Goal: Task Accomplishment & Management: Manage account settings

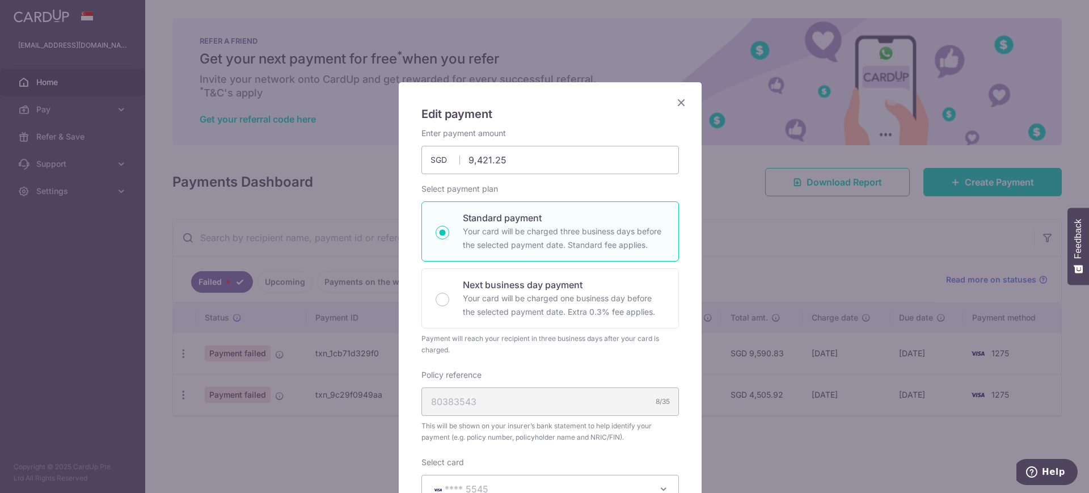
click at [677, 105] on icon "Close" at bounding box center [681, 102] width 14 height 14
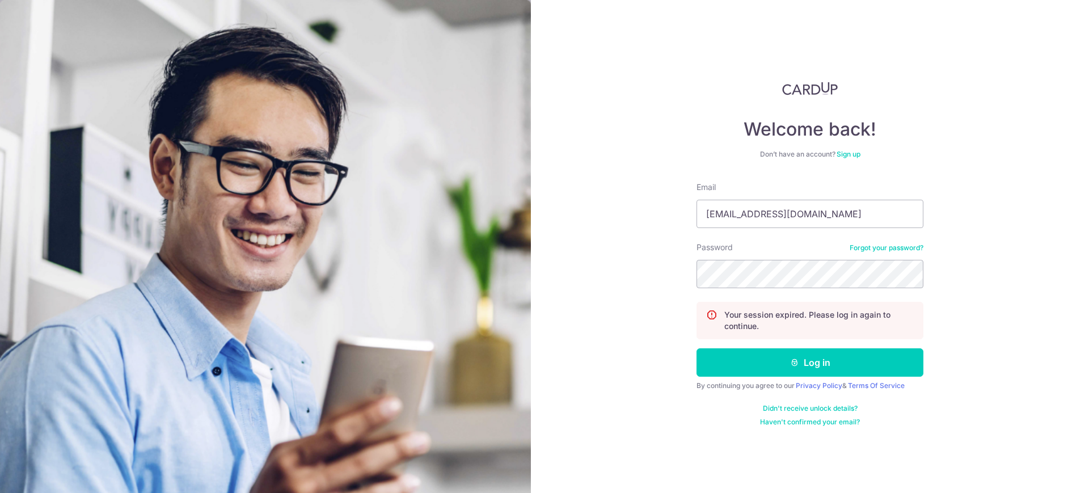
type input "[EMAIL_ADDRESS][DOMAIN_NAME]"
click at [831, 371] on button "Log in" at bounding box center [809, 362] width 227 height 28
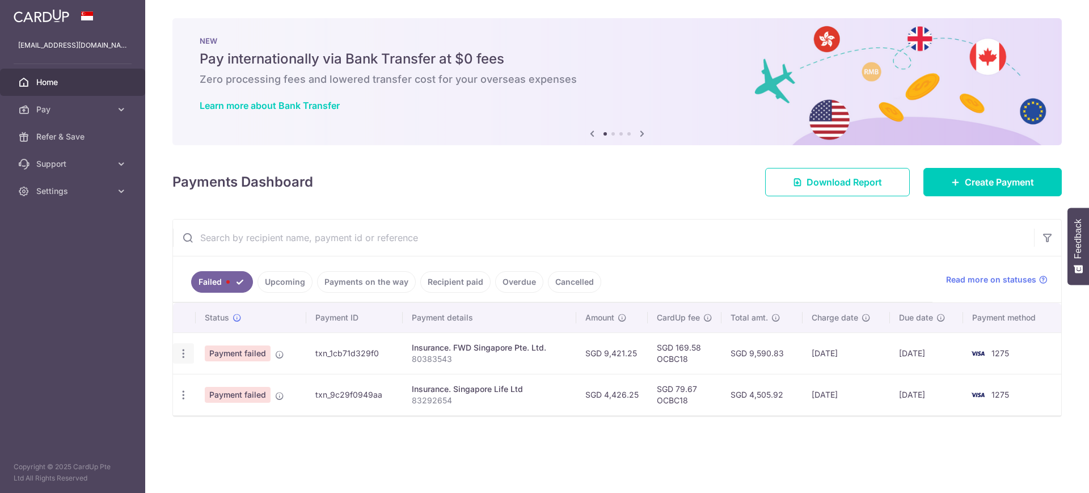
click at [183, 355] on icon "button" at bounding box center [183, 354] width 12 height 12
click at [253, 379] on span "Update payment" at bounding box center [243, 385] width 77 height 14
radio input "true"
type input "9,421.25"
type input "80383543"
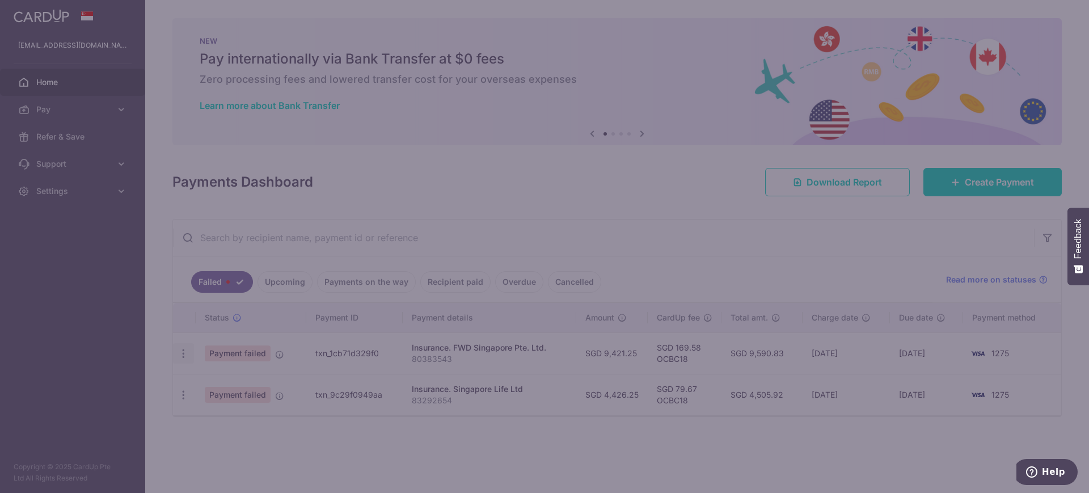
type input "OCBC18"
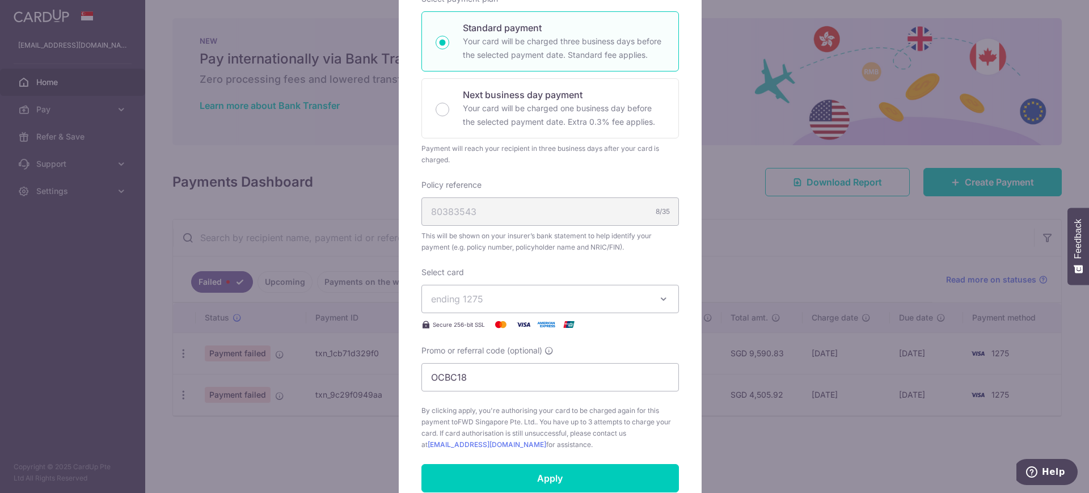
scroll to position [213, 0]
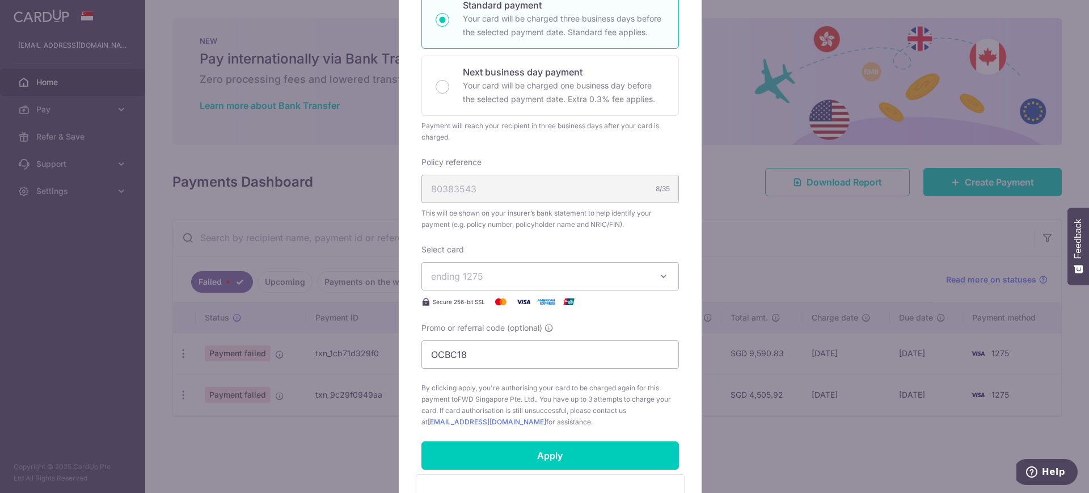
click at [587, 277] on span "ending 1275" at bounding box center [540, 276] width 218 height 14
click at [487, 380] on span "**** 5545" at bounding box center [480, 384] width 44 height 14
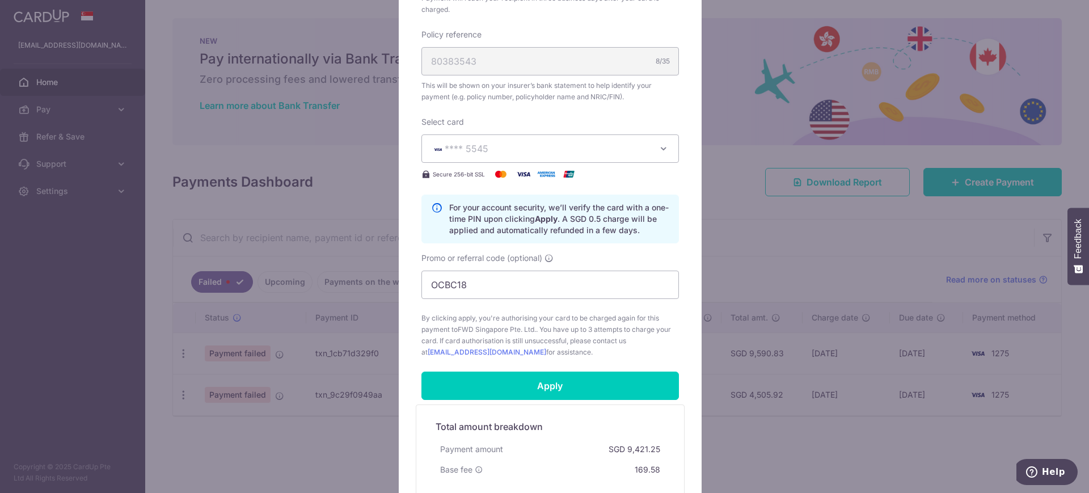
scroll to position [354, 0]
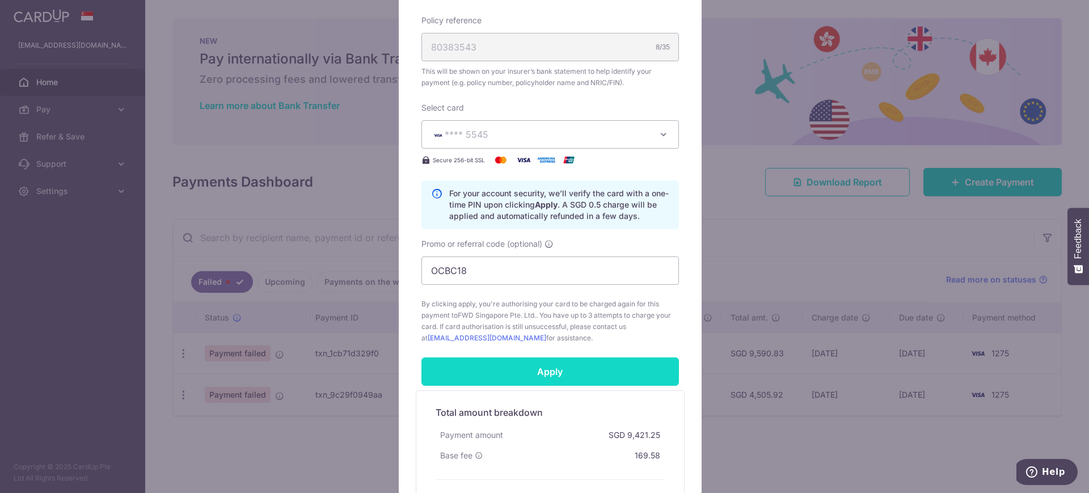
click at [612, 367] on input "Apply" at bounding box center [549, 371] width 257 height 28
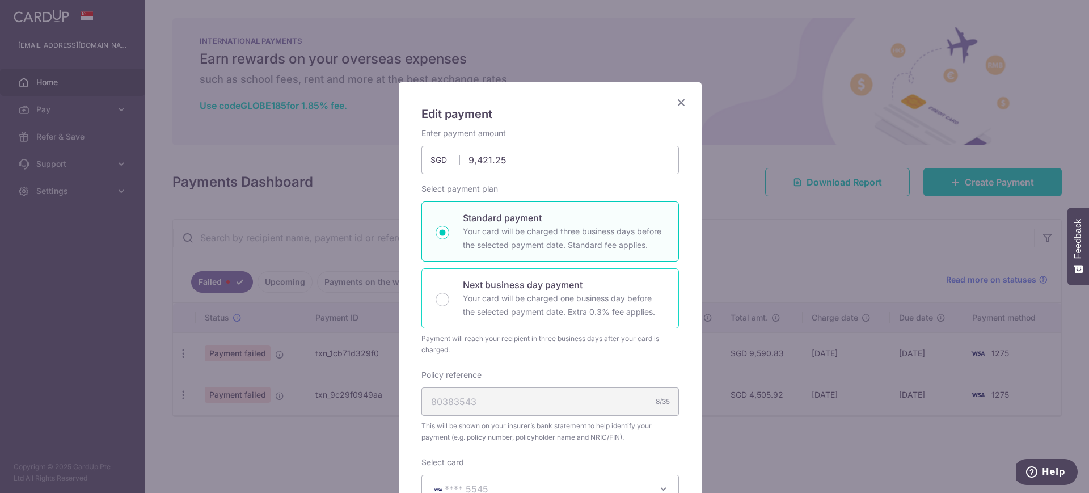
scroll to position [283, 0]
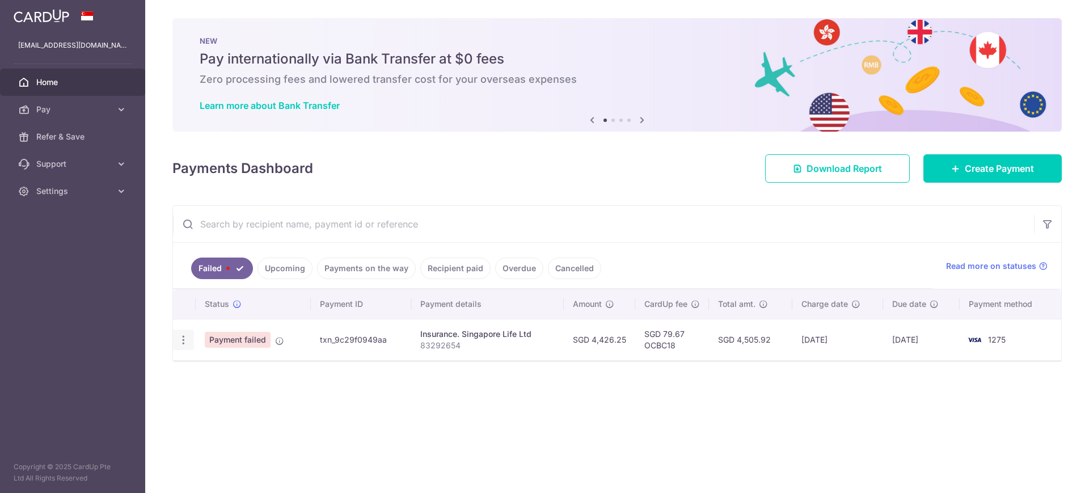
click at [184, 342] on td "Update payment" at bounding box center [184, 339] width 23 height 41
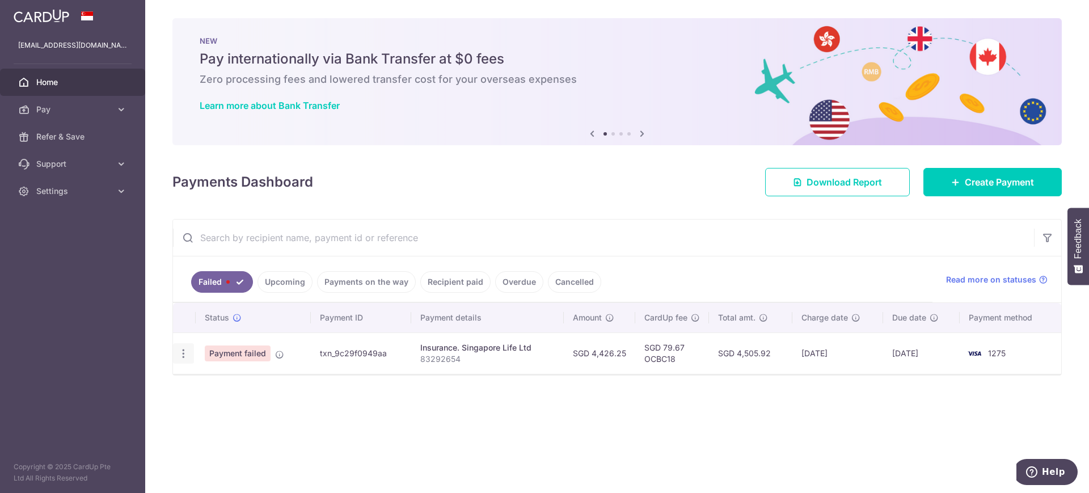
click at [179, 359] on div "Update payment" at bounding box center [183, 353] width 21 height 21
click at [180, 357] on icon "button" at bounding box center [183, 354] width 12 height 12
click at [232, 384] on span "Update payment" at bounding box center [243, 385] width 77 height 14
radio input "true"
type input "4,426.25"
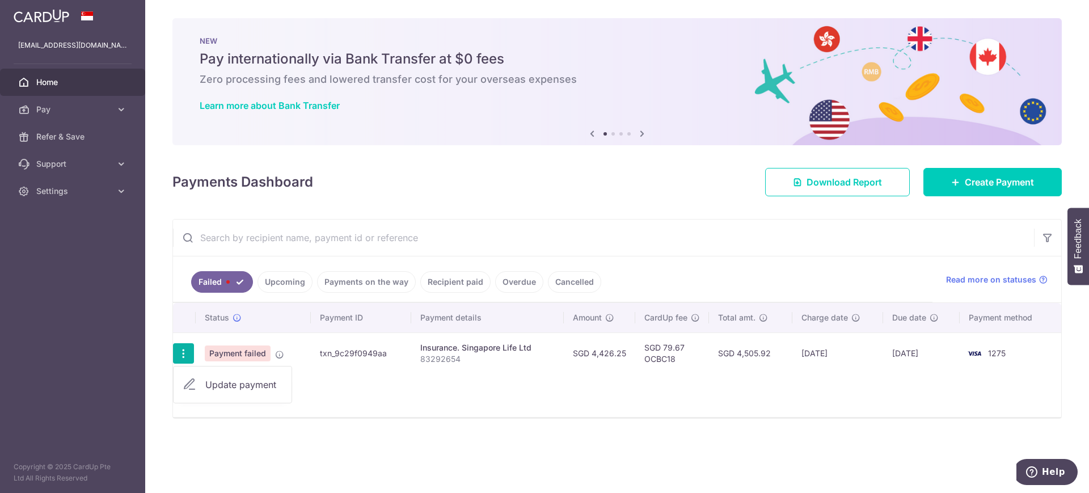
type input "83292654"
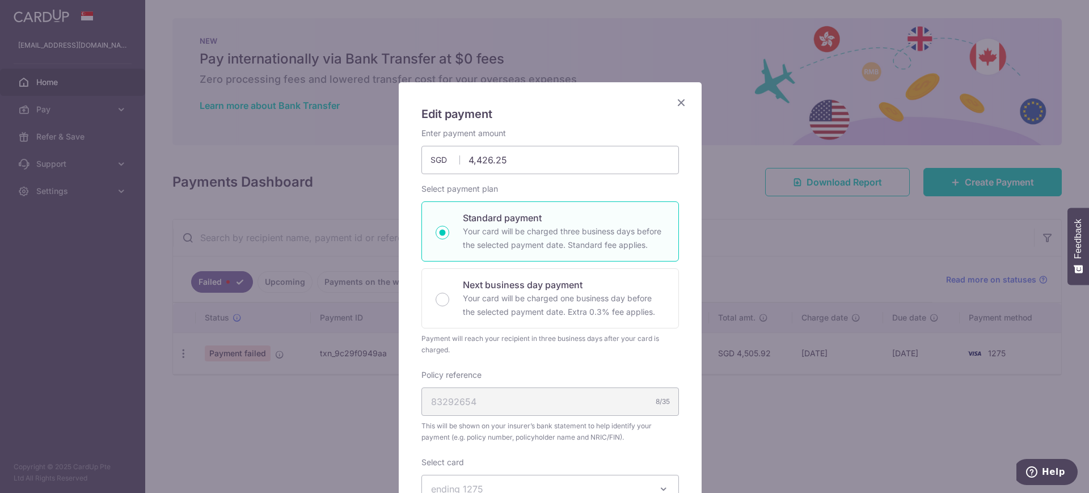
type input "OCBC18"
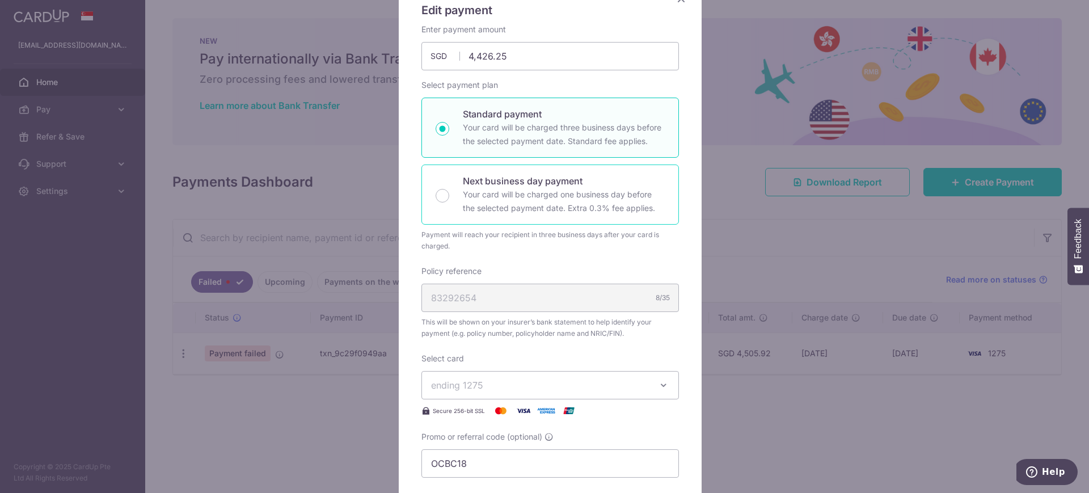
scroll to position [213, 0]
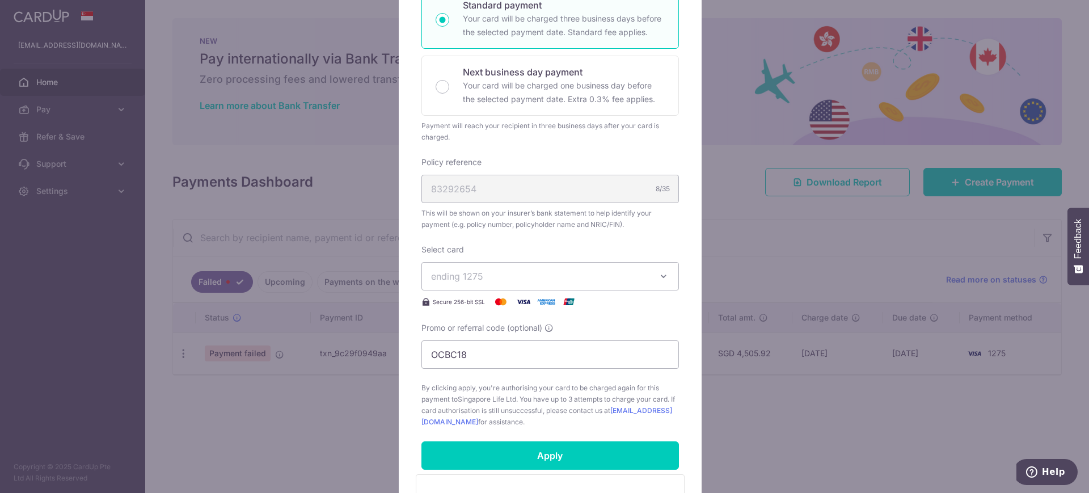
click at [547, 282] on span "ending 1275" at bounding box center [540, 276] width 218 height 14
click at [479, 384] on span "**** 5545" at bounding box center [480, 384] width 44 height 14
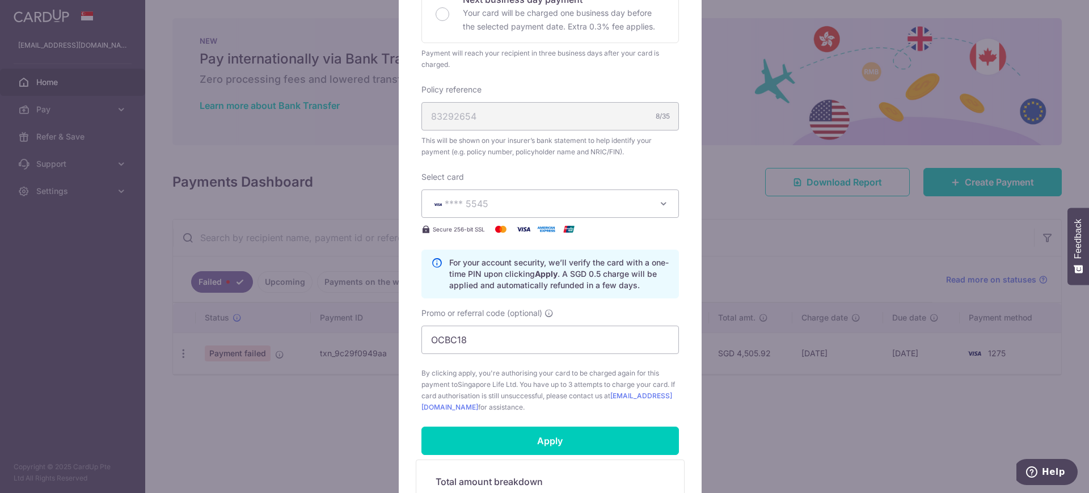
scroll to position [354, 0]
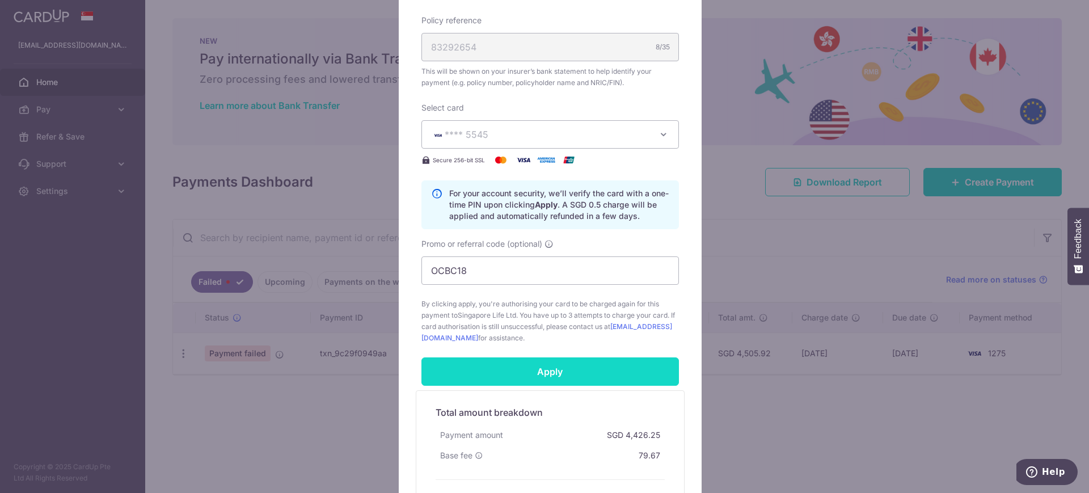
click at [544, 376] on input "Apply" at bounding box center [549, 371] width 257 height 28
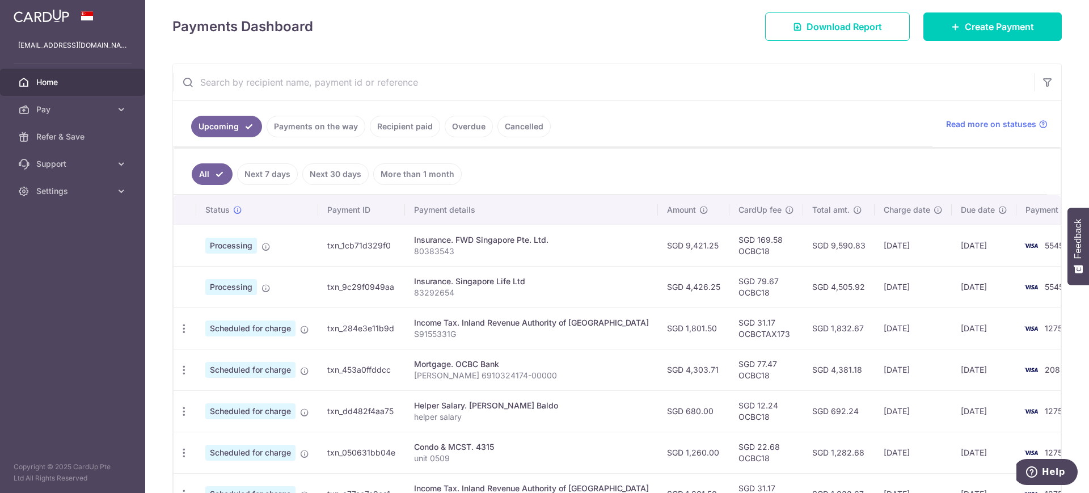
scroll to position [155, 0]
click at [183, 330] on icon "button" at bounding box center [184, 329] width 12 height 12
click at [248, 359] on span "Update payment" at bounding box center [244, 360] width 77 height 14
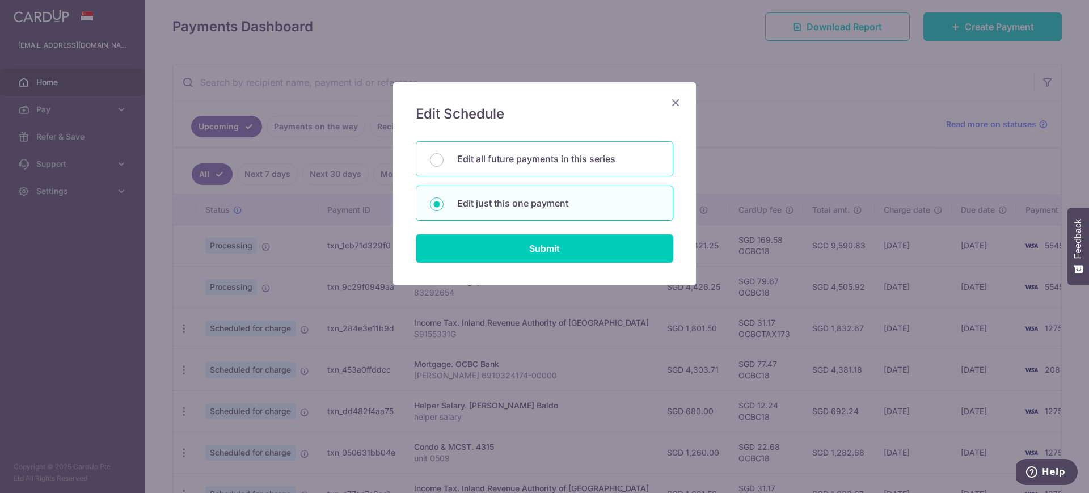
click at [526, 157] on p "Edit all future payments in this series" at bounding box center [558, 159] width 202 height 14
click at [443, 157] on input "Edit all future payments in this series" at bounding box center [437, 160] width 14 height 14
radio input "true"
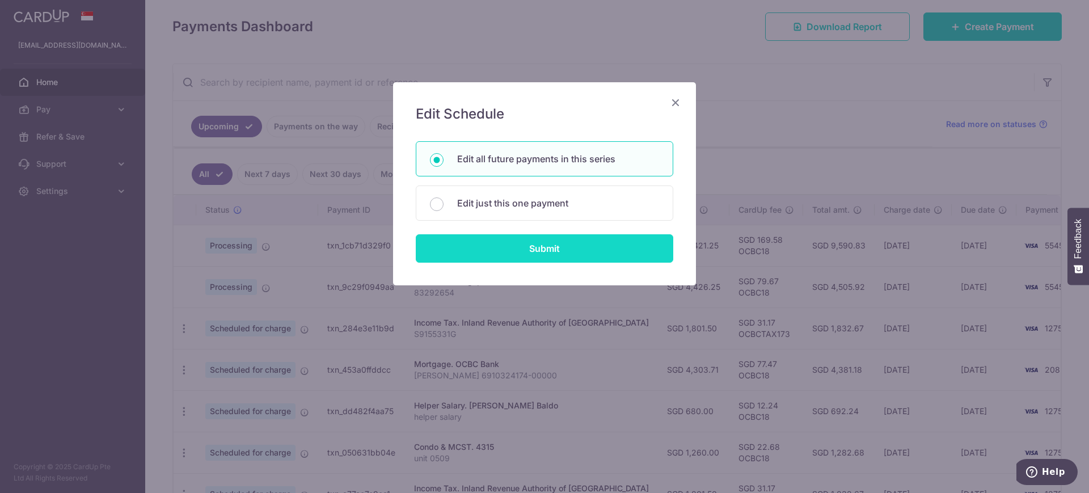
click at [540, 242] on input "Submit" at bounding box center [544, 248] width 257 height 28
radio input "true"
type input "1,801.50"
type input "S9155331G"
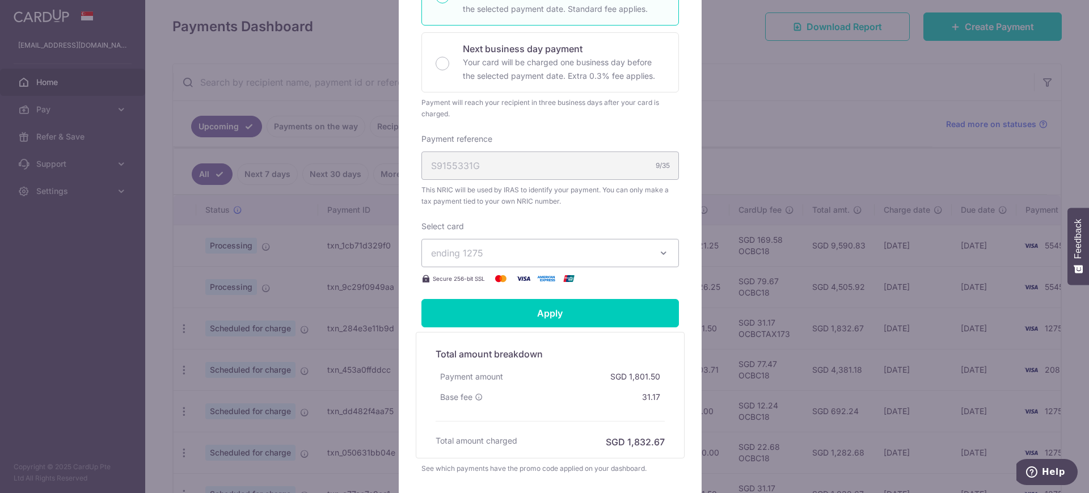
scroll to position [354, 0]
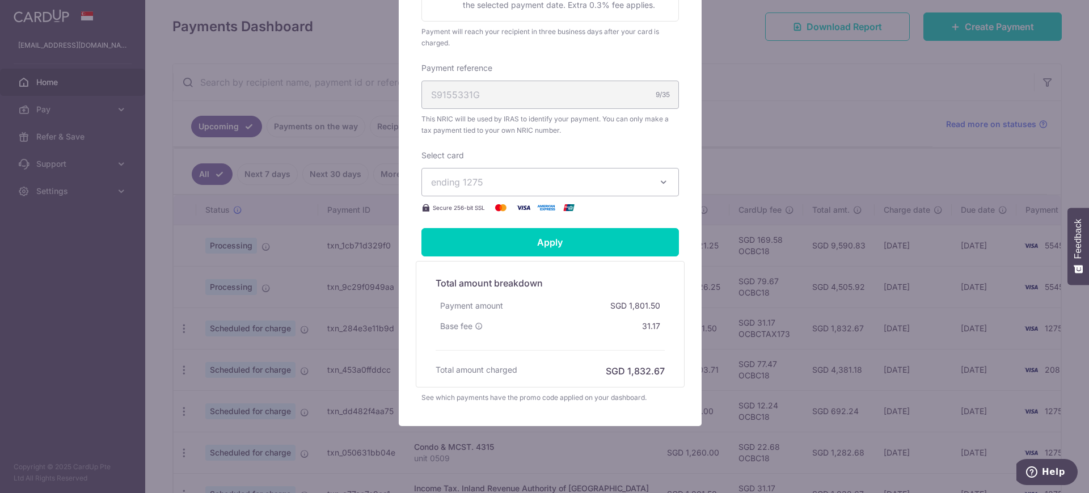
click at [600, 177] on span "ending 1275" at bounding box center [540, 182] width 218 height 14
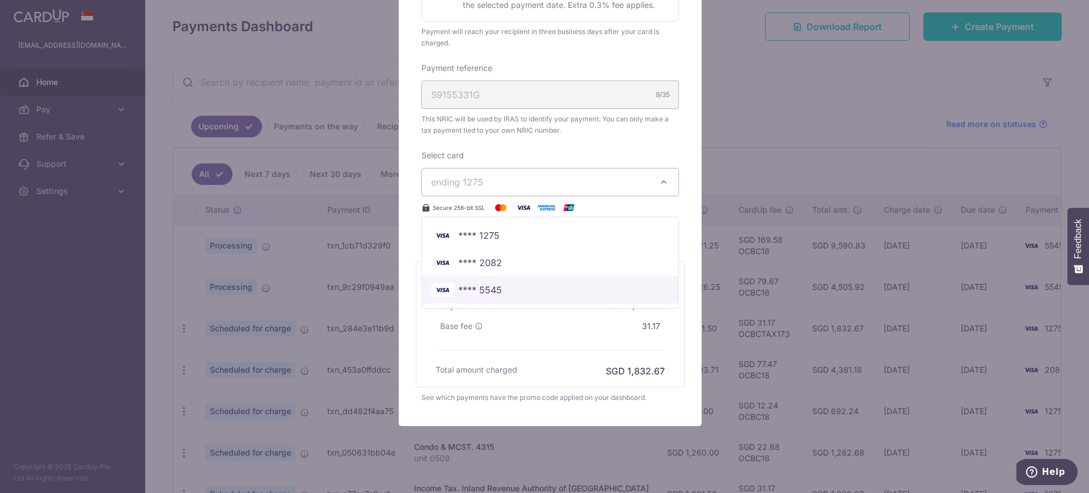
click at [482, 292] on span "**** 5545" at bounding box center [480, 290] width 44 height 14
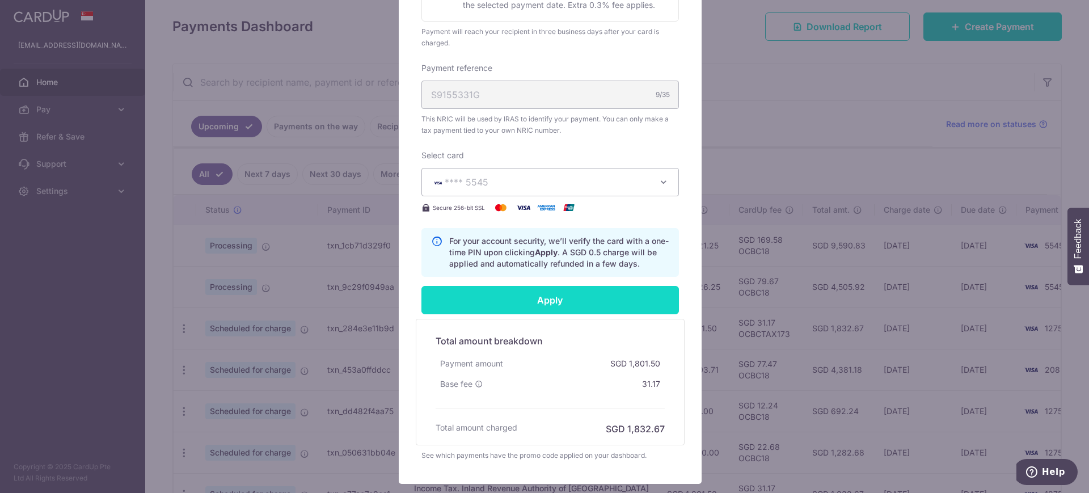
click at [598, 301] on input "Apply" at bounding box center [549, 300] width 257 height 28
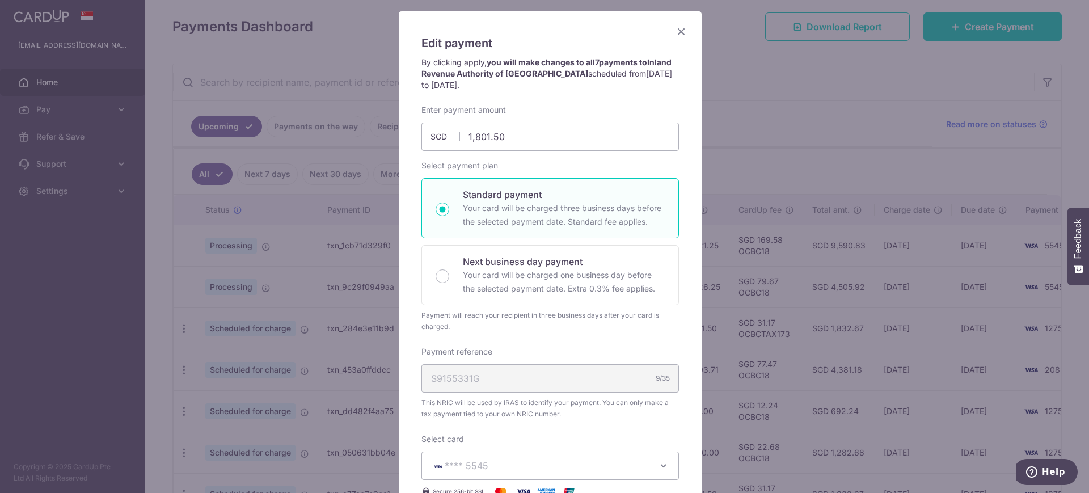
scroll to position [0, 0]
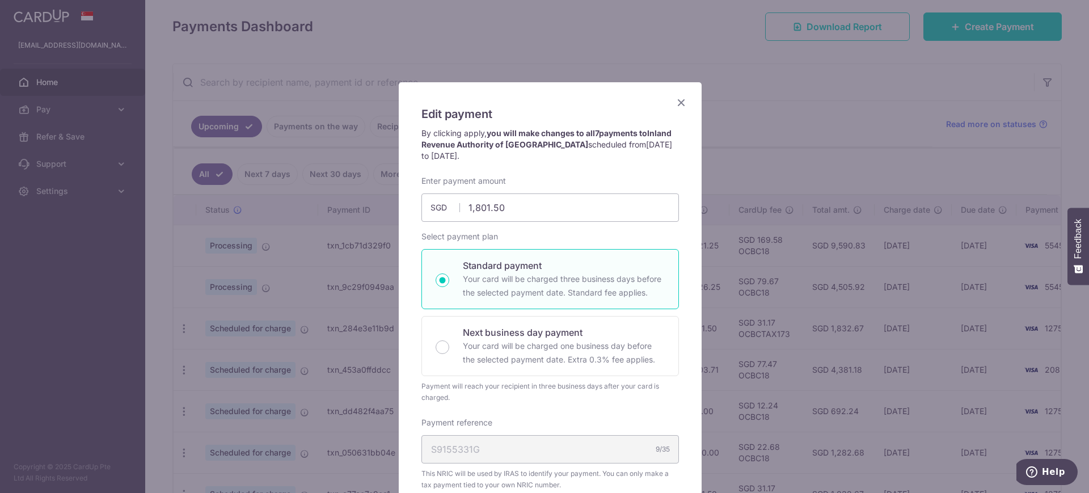
type input "Successfully Applied"
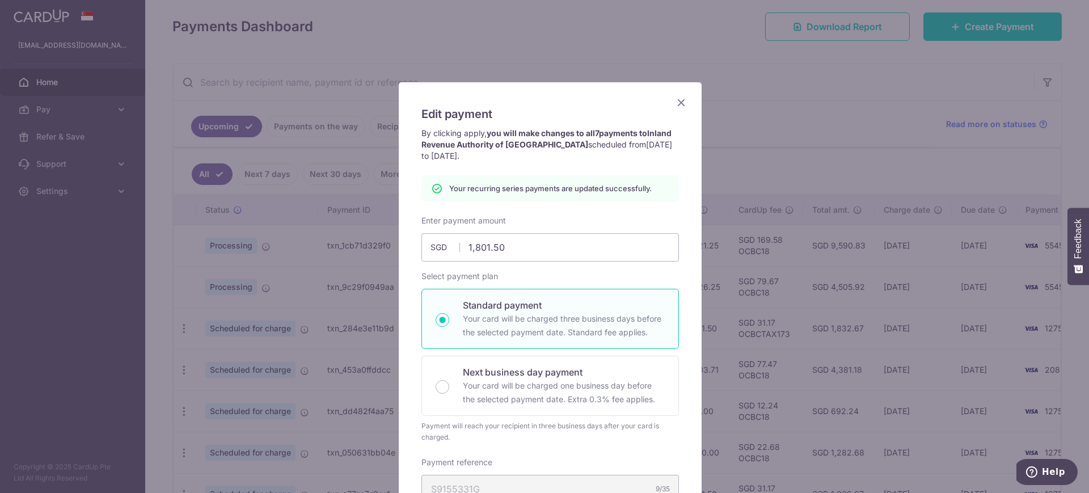
click at [674, 101] on icon "Close" at bounding box center [681, 102] width 14 height 14
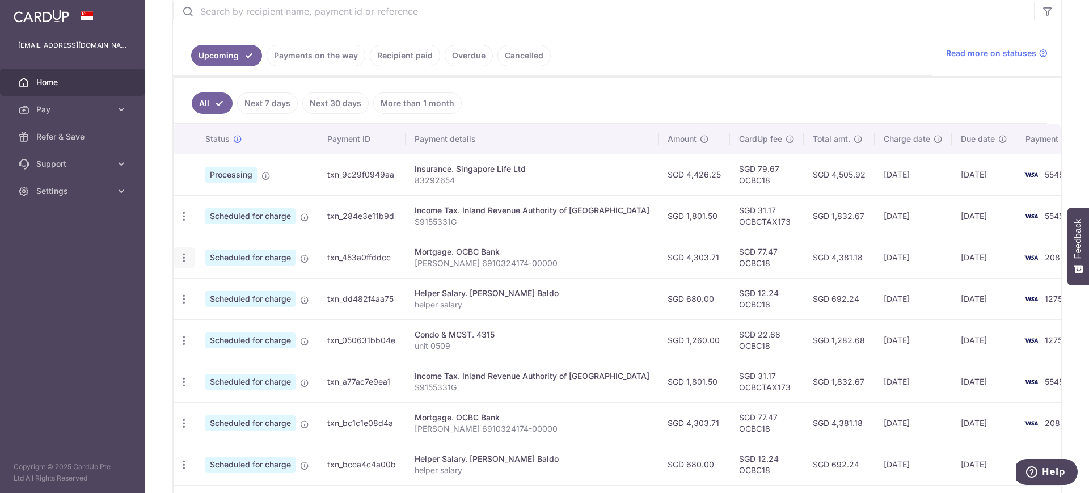
click at [185, 254] on icon "button" at bounding box center [184, 258] width 12 height 12
click at [253, 285] on span "Update payment" at bounding box center [244, 289] width 77 height 14
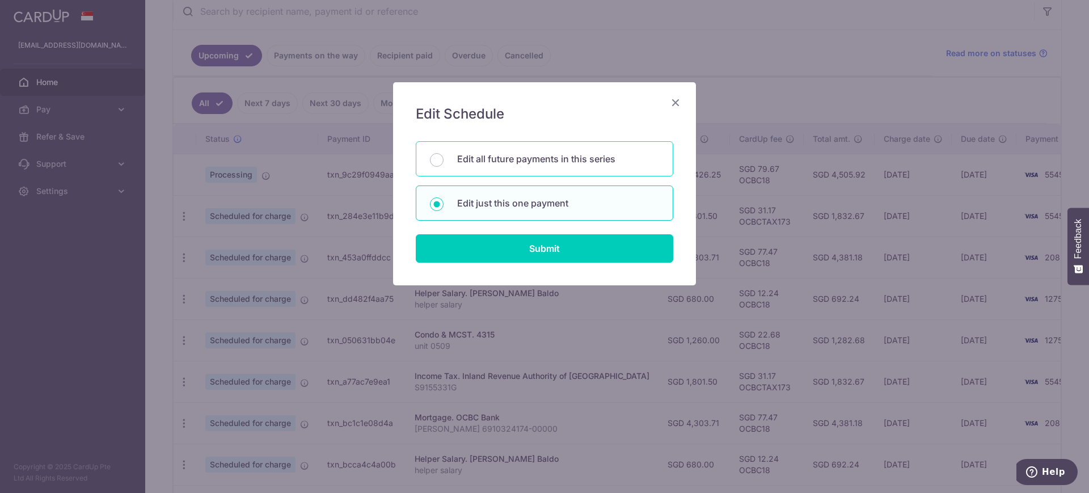
click at [573, 162] on p "Edit all future payments in this series" at bounding box center [558, 159] width 202 height 14
click at [443, 162] on input "Edit all future payments in this series" at bounding box center [437, 160] width 14 height 14
radio input "true"
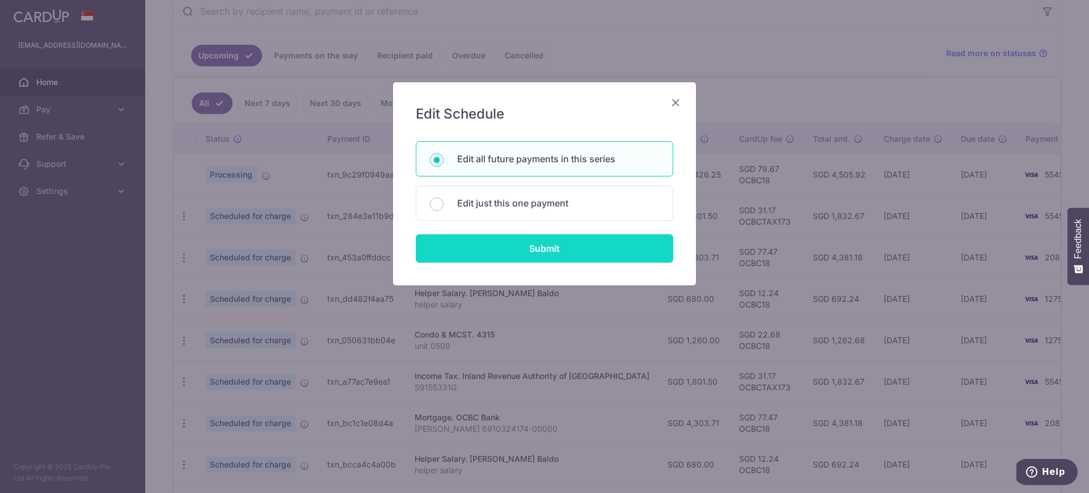
click at [562, 244] on input "Submit" at bounding box center [544, 248] width 257 height 28
radio input "true"
type input "4,303.71"
type input "[PERSON_NAME] 6910324174-00000"
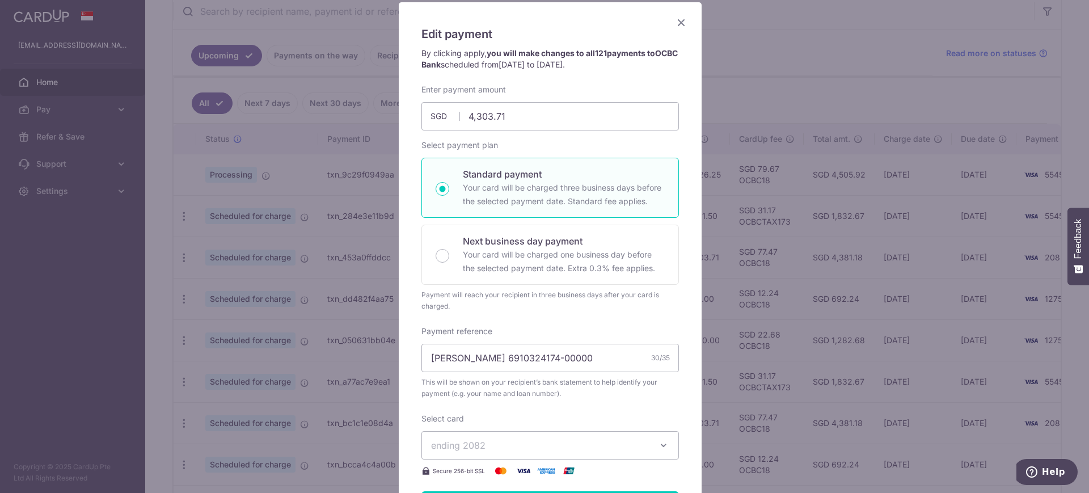
scroll to position [71, 0]
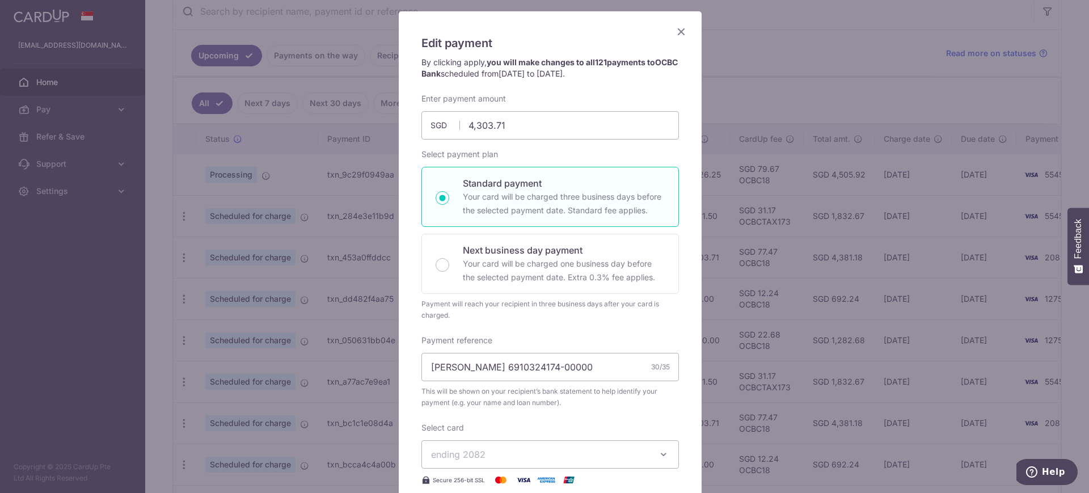
click at [680, 26] on icon "Close" at bounding box center [681, 31] width 14 height 14
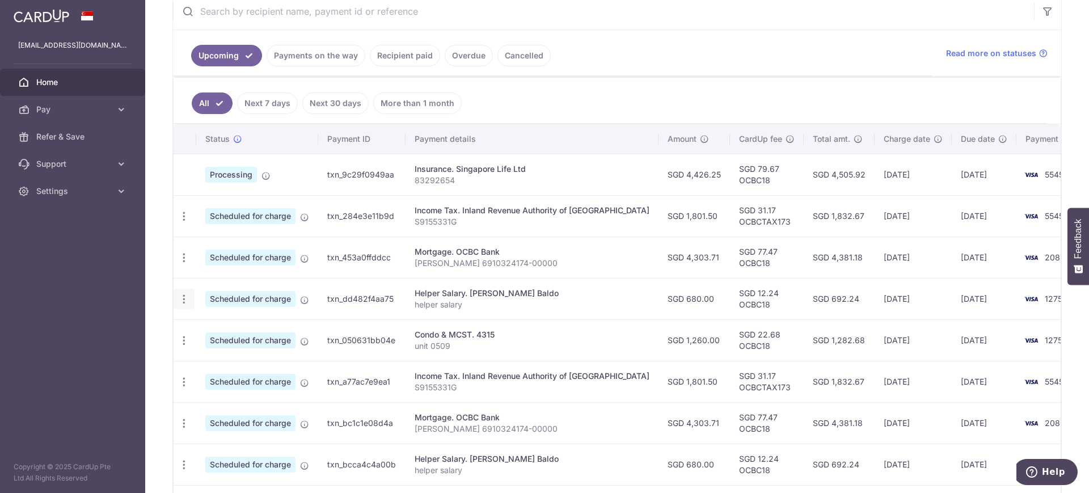
click at [185, 296] on icon "button" at bounding box center [184, 299] width 12 height 12
click at [266, 332] on span "Update payment" at bounding box center [244, 330] width 77 height 14
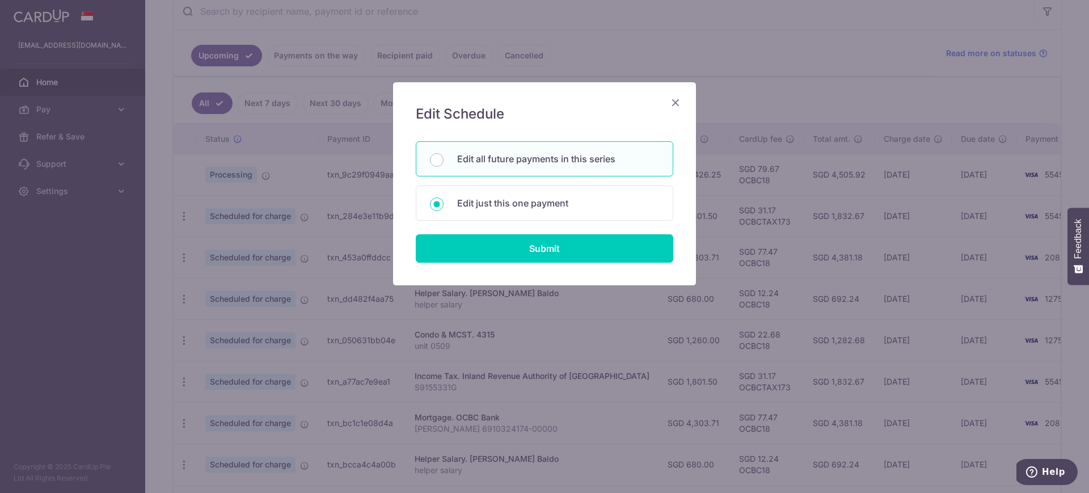
click at [459, 163] on p "Edit all future payments in this series" at bounding box center [558, 159] width 202 height 14
click at [443, 163] on input "Edit all future payments in this series" at bounding box center [437, 160] width 14 height 14
radio input "true"
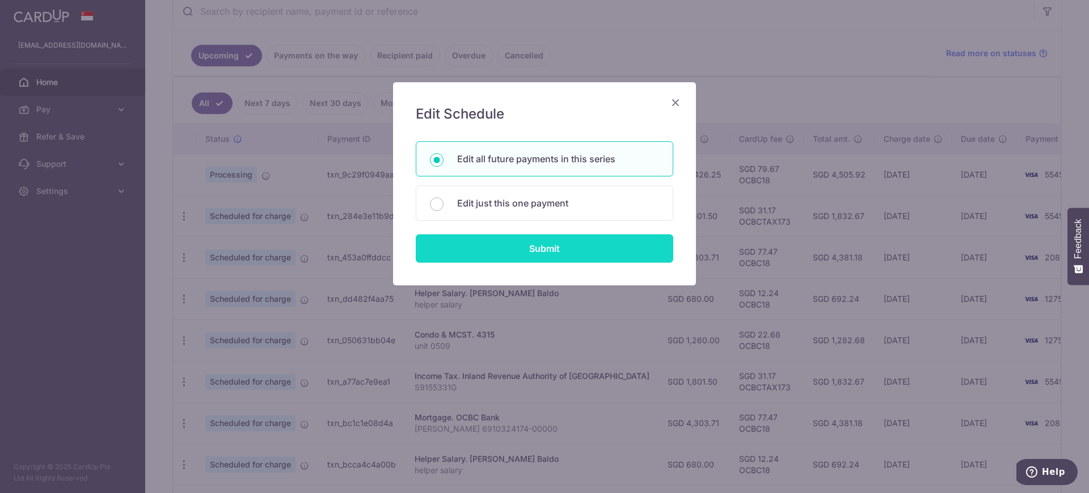
click at [520, 247] on input "Submit" at bounding box center [544, 248] width 257 height 28
type input "680.00"
radio input "true"
type input "helper salary"
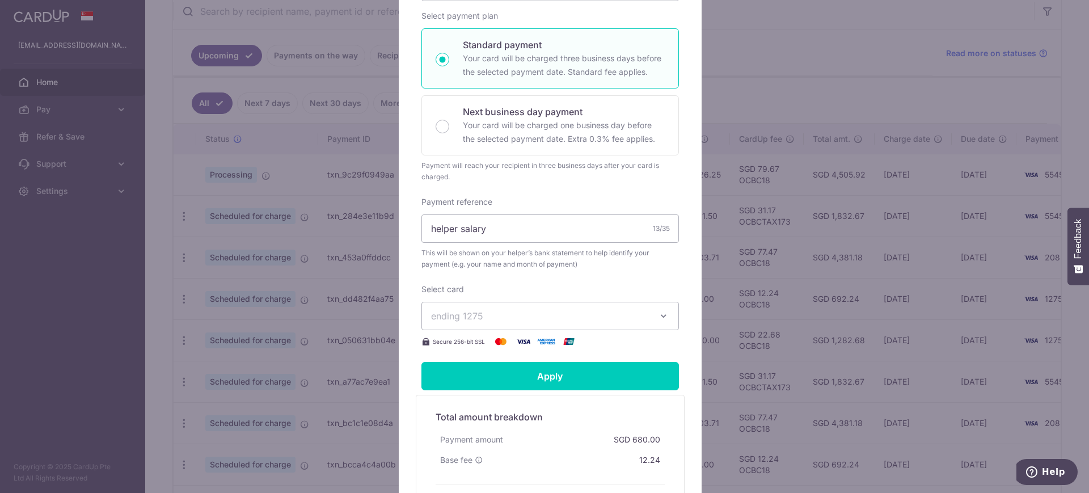
scroll to position [213, 0]
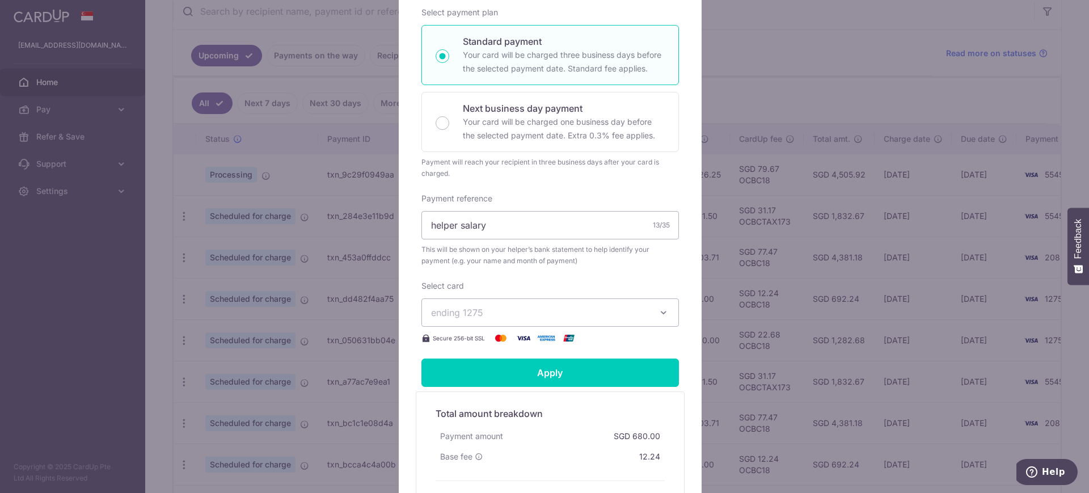
click at [580, 302] on button "ending 1275" at bounding box center [549, 312] width 257 height 28
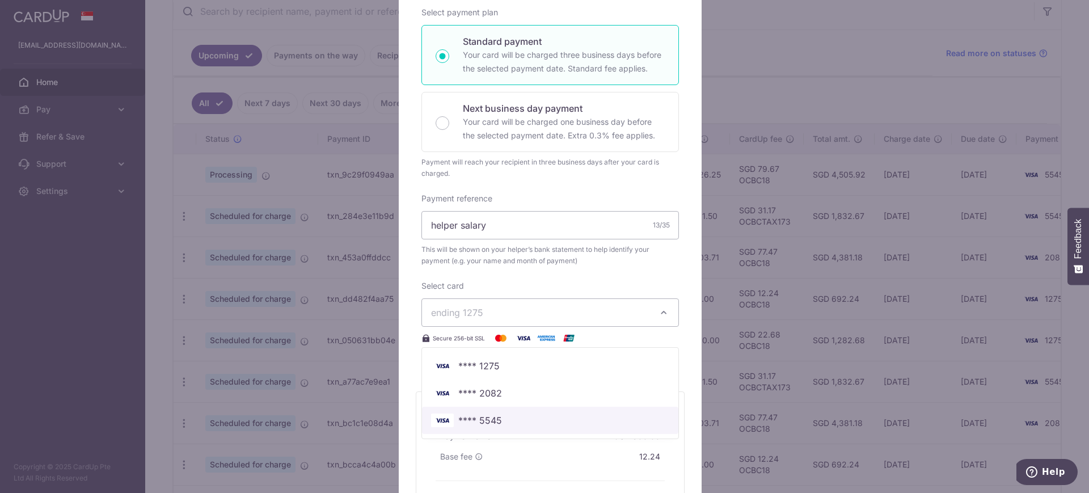
click at [493, 413] on span "**** 5545" at bounding box center [480, 420] width 44 height 14
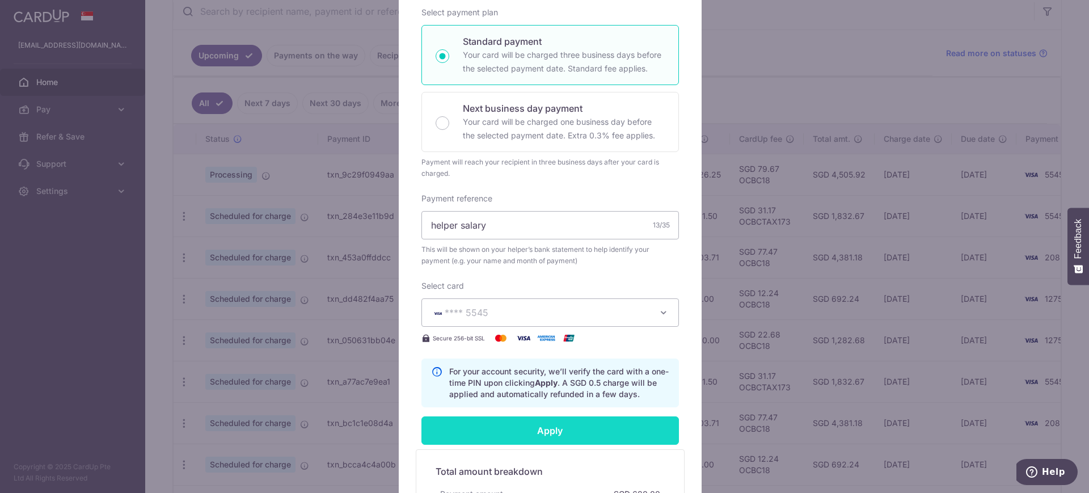
click at [572, 431] on input "Apply" at bounding box center [549, 430] width 257 height 28
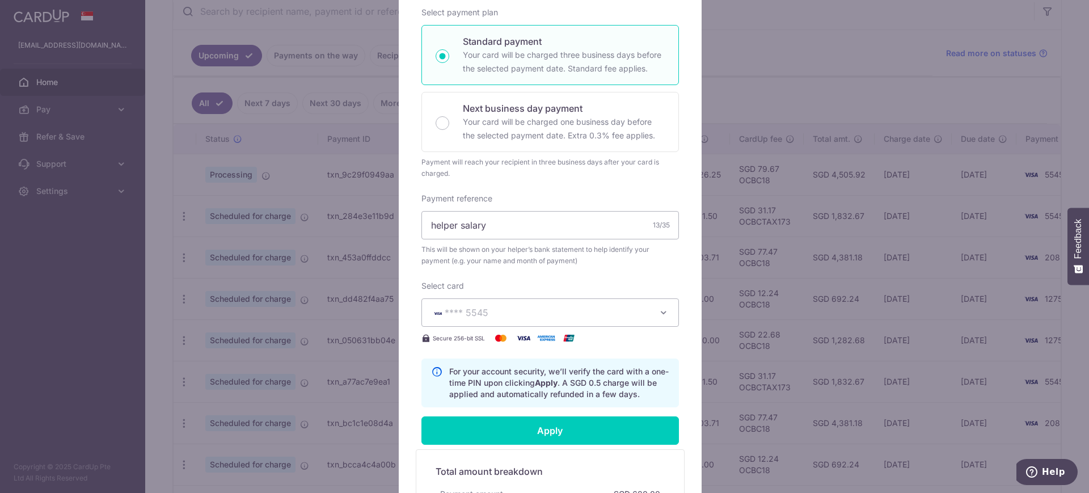
scroll to position [0, 0]
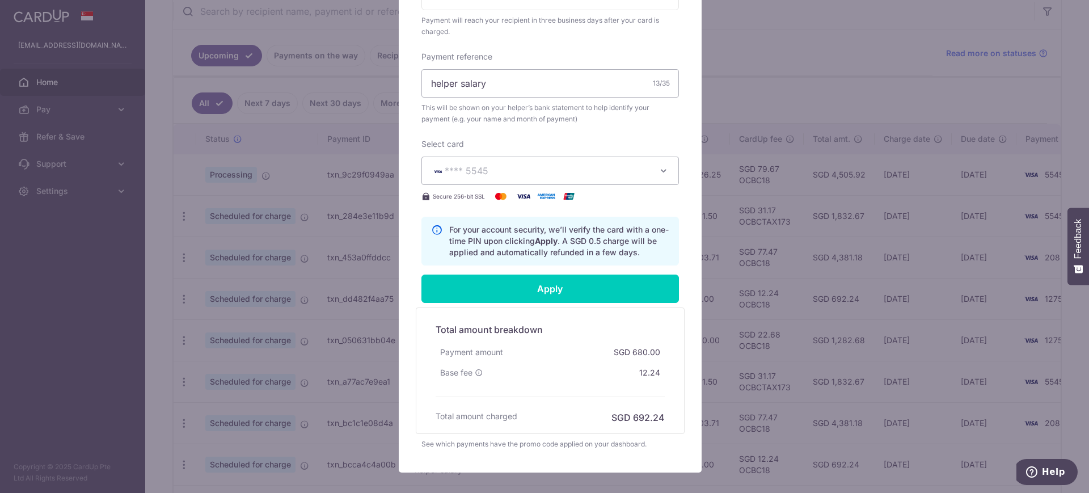
type input "Successfully Applied"
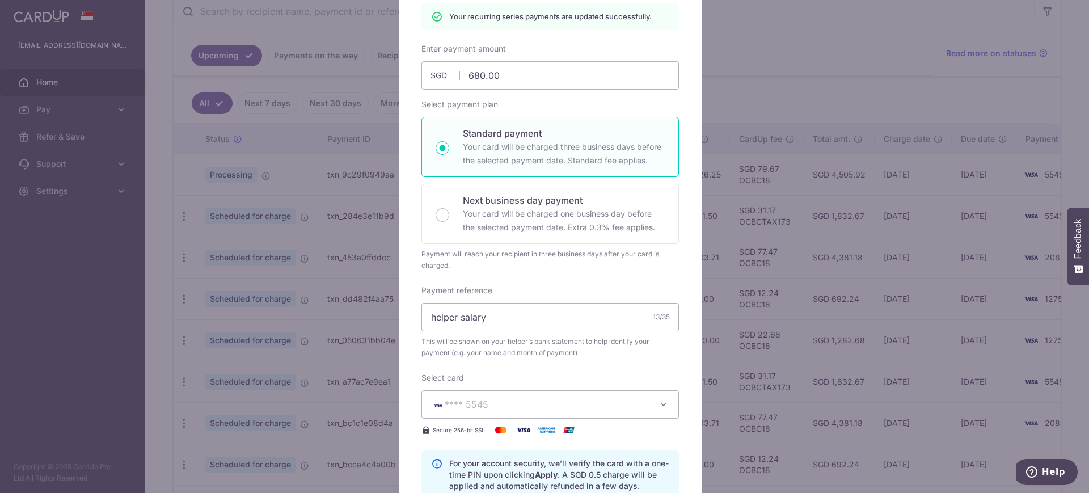
scroll to position [40, 0]
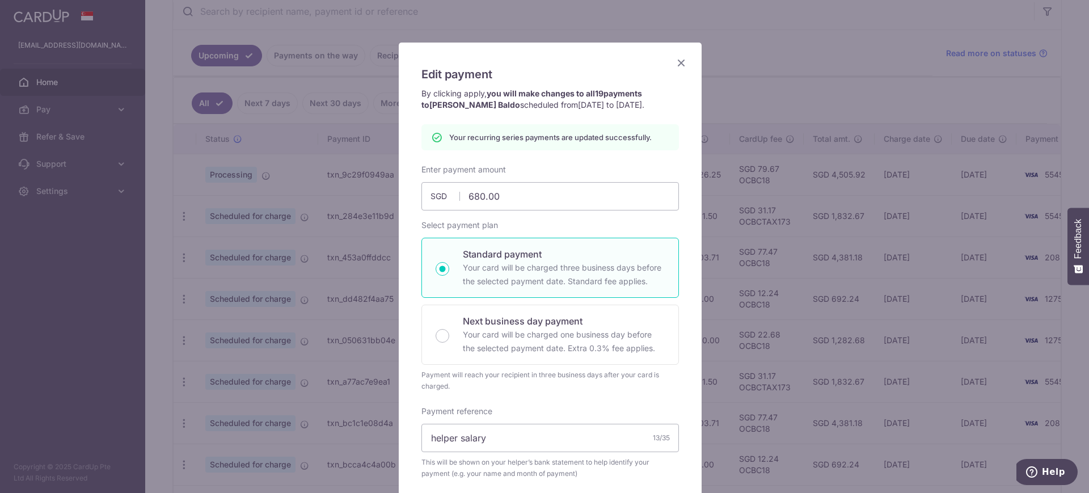
click at [674, 63] on icon "Close" at bounding box center [681, 63] width 14 height 14
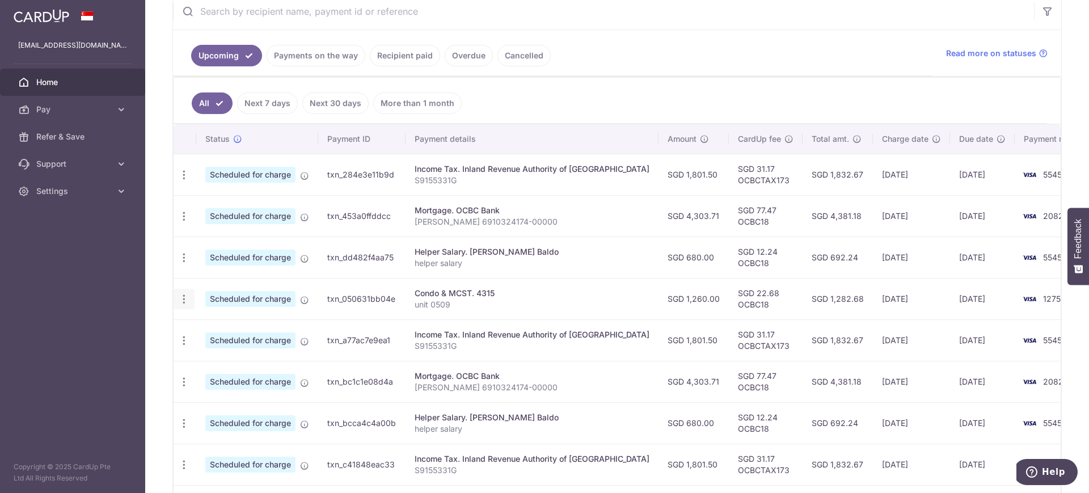
click at [186, 297] on icon "button" at bounding box center [184, 299] width 12 height 12
click at [244, 327] on span "Update payment" at bounding box center [244, 330] width 77 height 14
radio input "true"
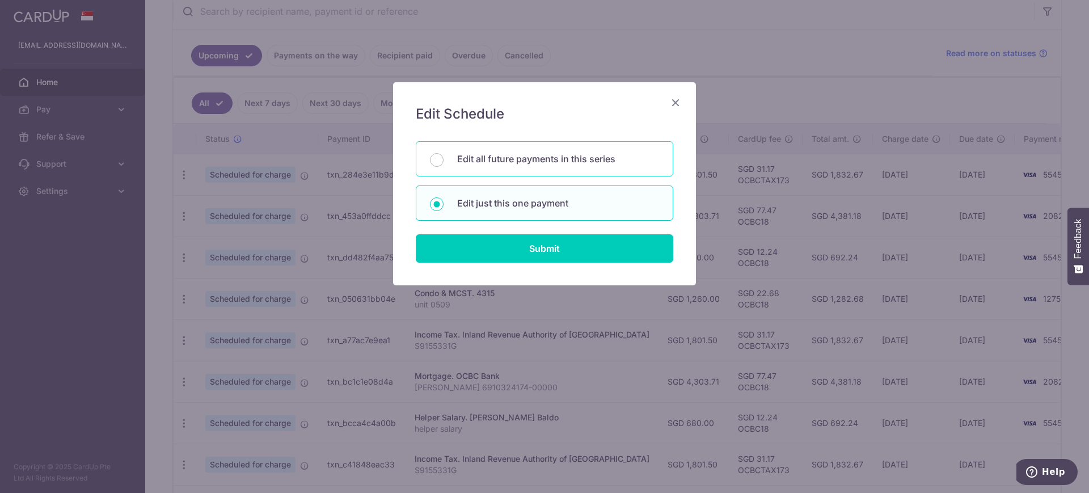
click at [481, 160] on p "Edit all future payments in this series" at bounding box center [558, 159] width 202 height 14
click at [443, 160] on input "Edit all future payments in this series" at bounding box center [437, 160] width 14 height 14
radio input "true"
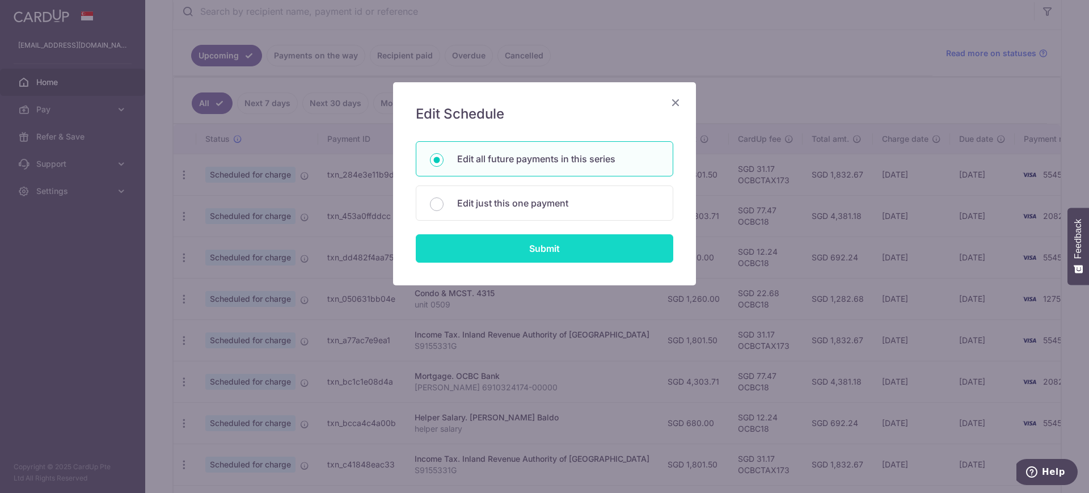
click at [506, 245] on input "Submit" at bounding box center [544, 248] width 257 height 28
radio input "true"
type input "1,260.00"
type input "unit 0509"
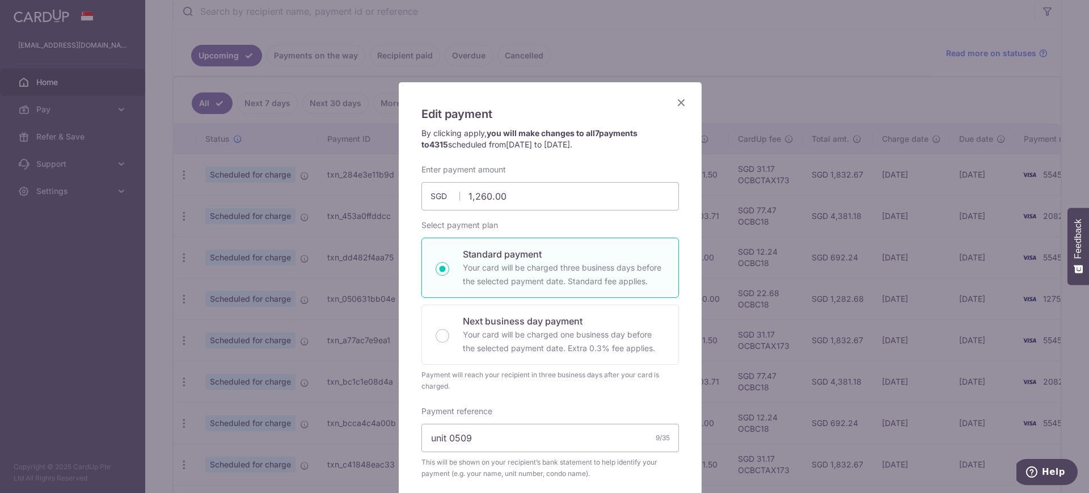
scroll to position [142, 0]
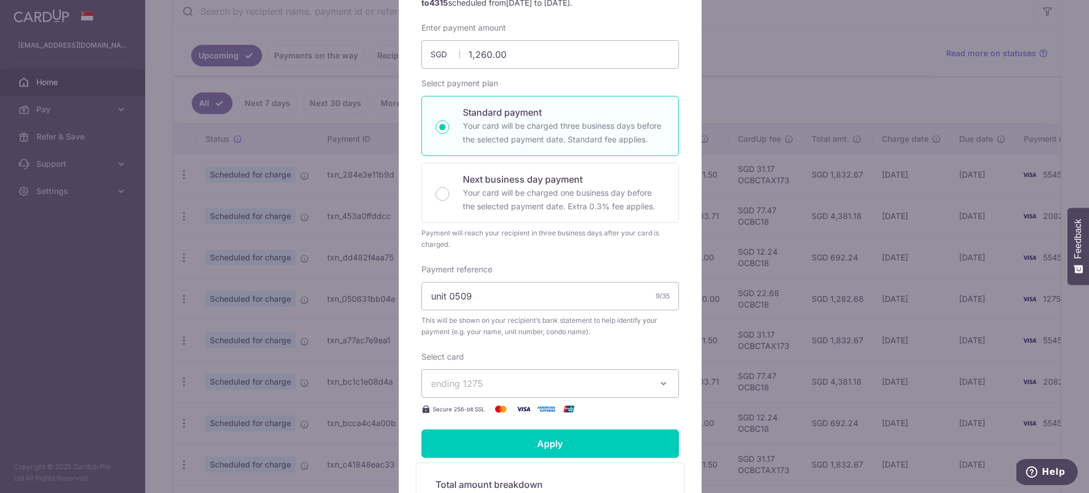
click at [552, 385] on span "ending 1275" at bounding box center [540, 383] width 218 height 14
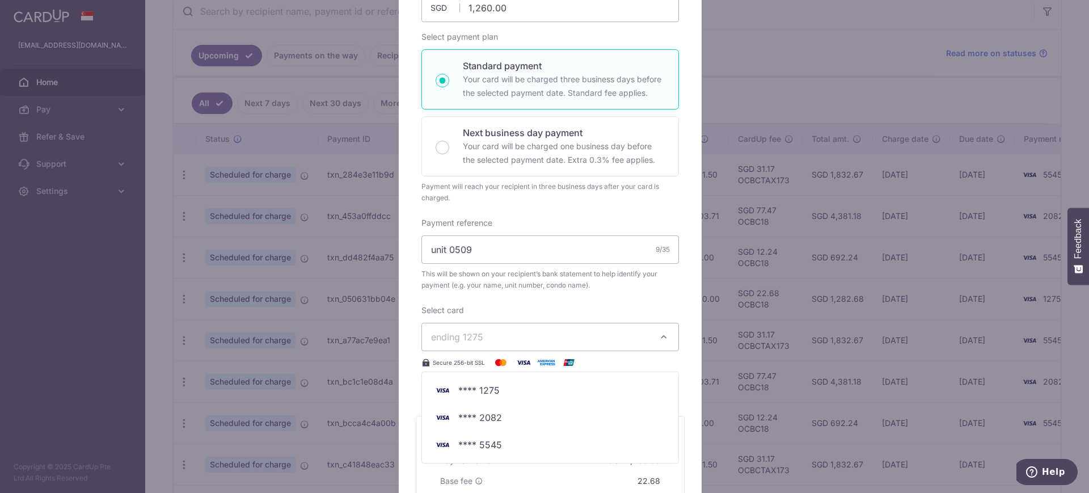
scroll to position [213, 0]
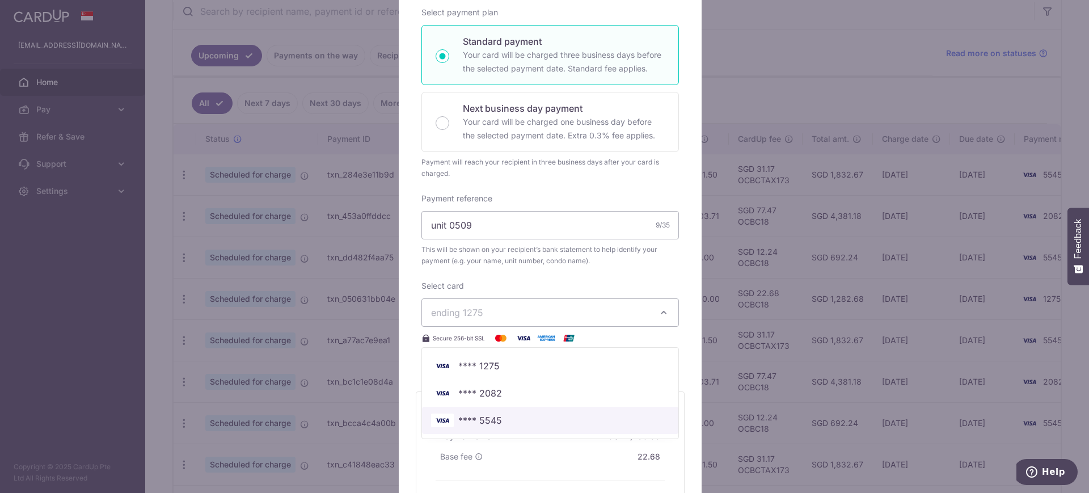
click at [483, 422] on span "**** 5545" at bounding box center [480, 420] width 44 height 14
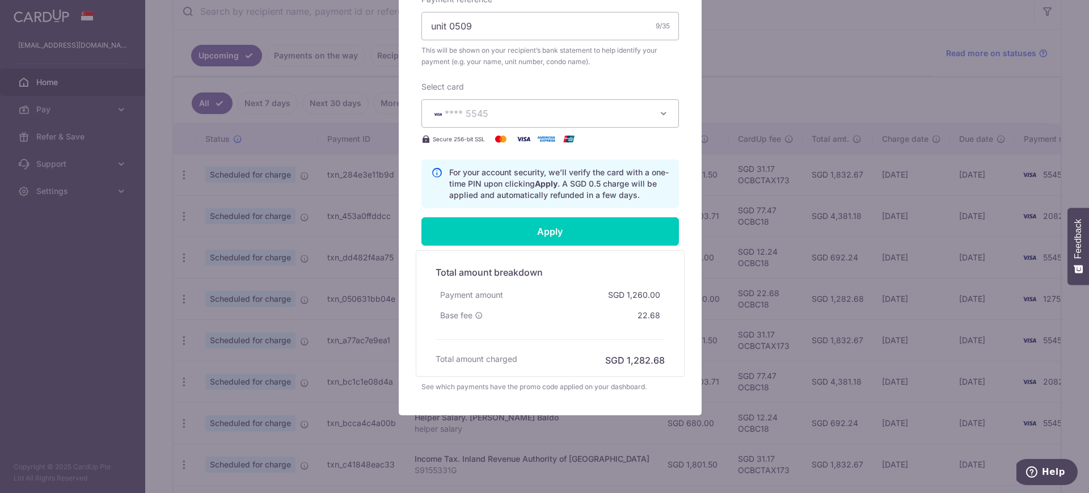
scroll to position [416, 0]
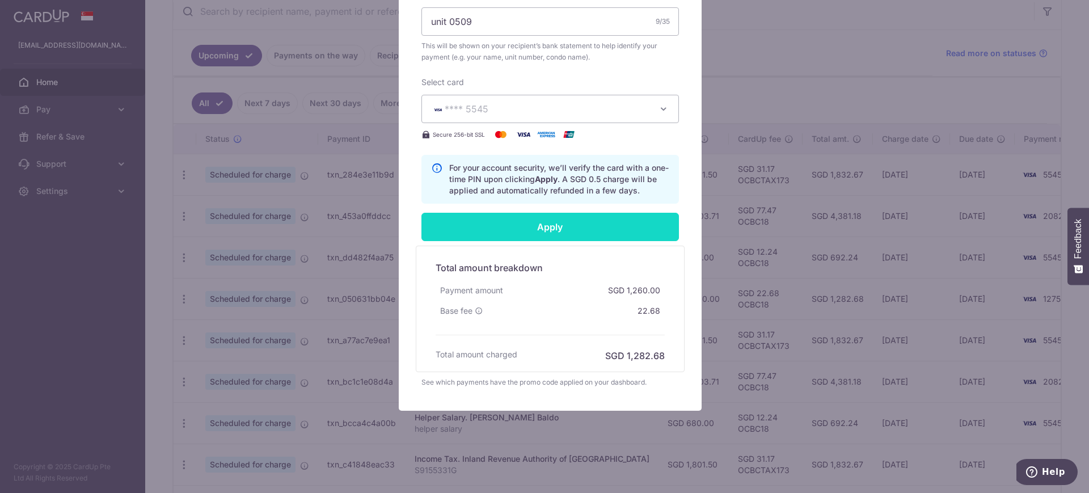
click at [576, 225] on input "Apply" at bounding box center [549, 227] width 257 height 28
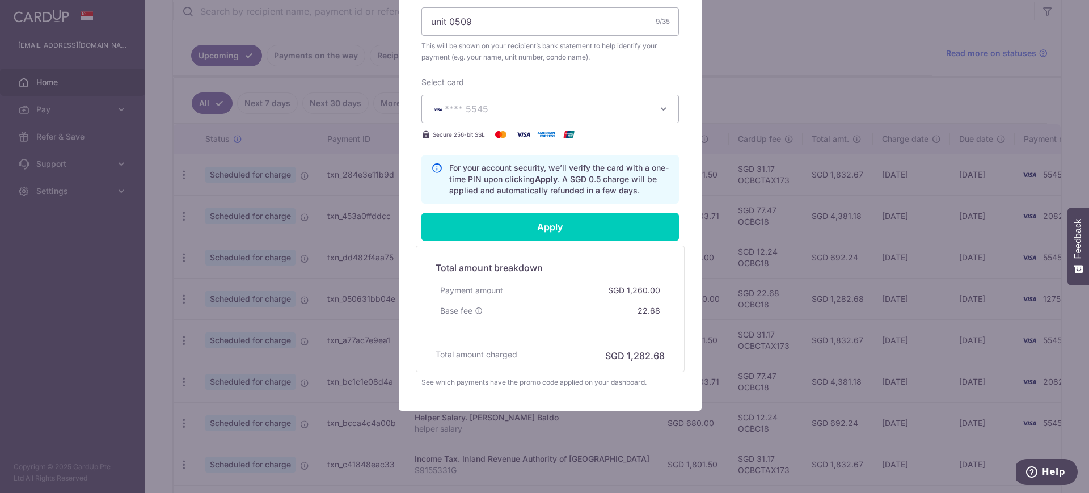
type input "Successfully Applied"
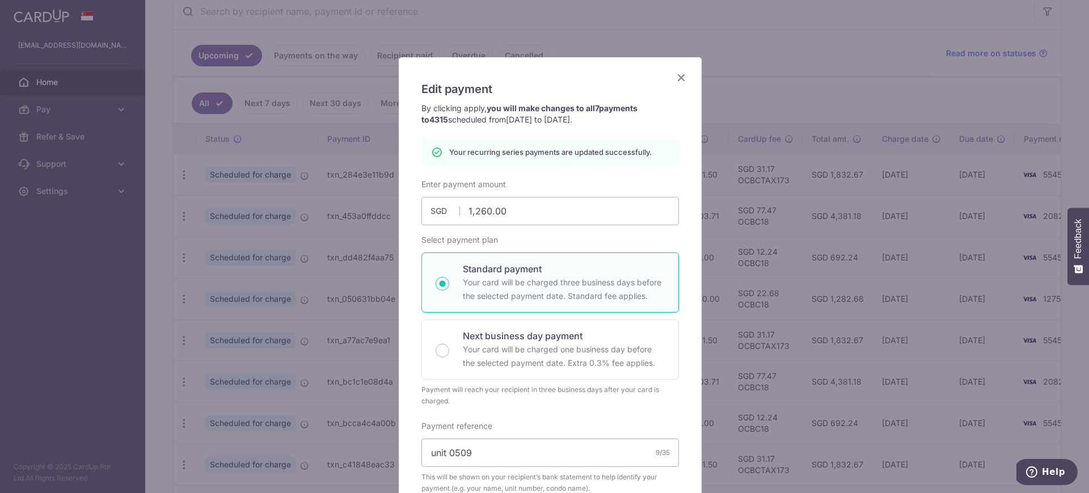
scroll to position [0, 0]
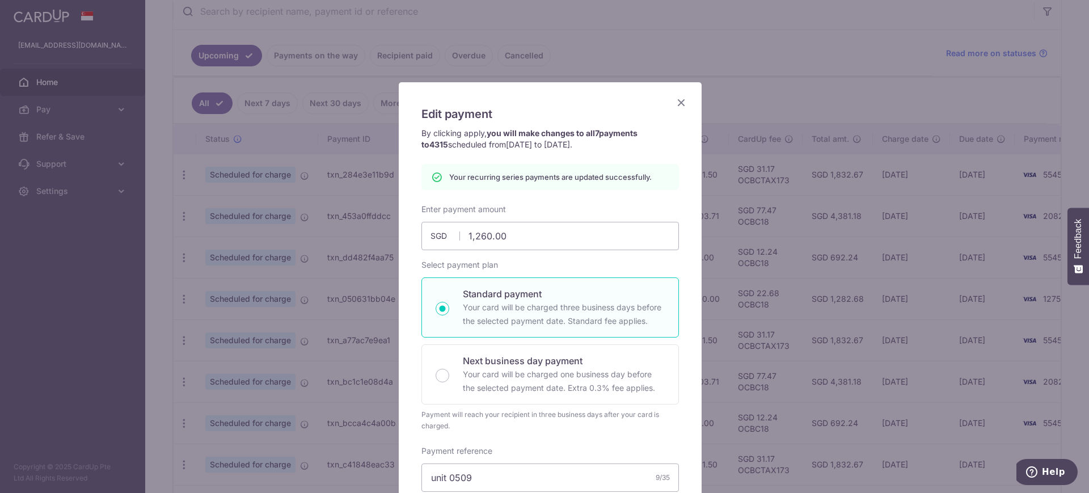
click at [674, 95] on icon "Close" at bounding box center [681, 102] width 14 height 14
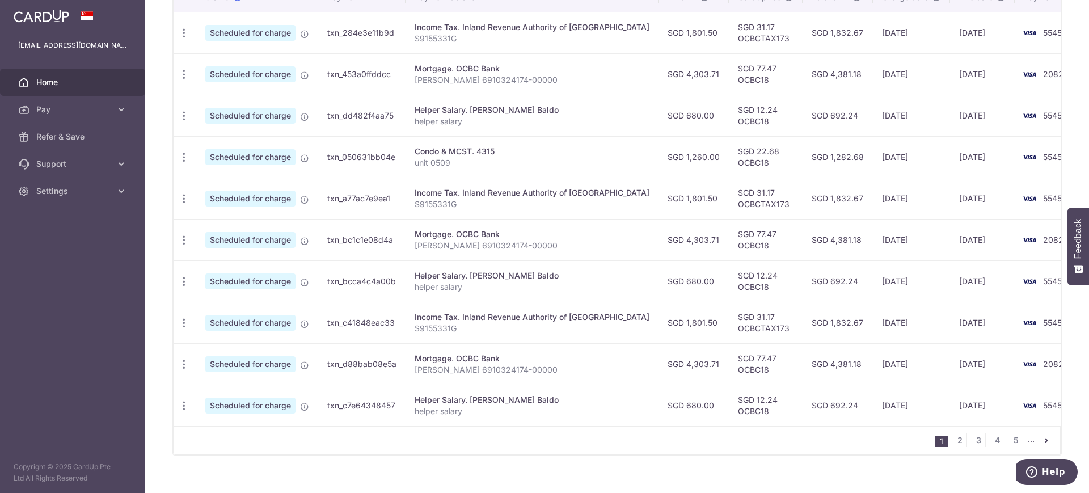
scroll to position [391, 0]
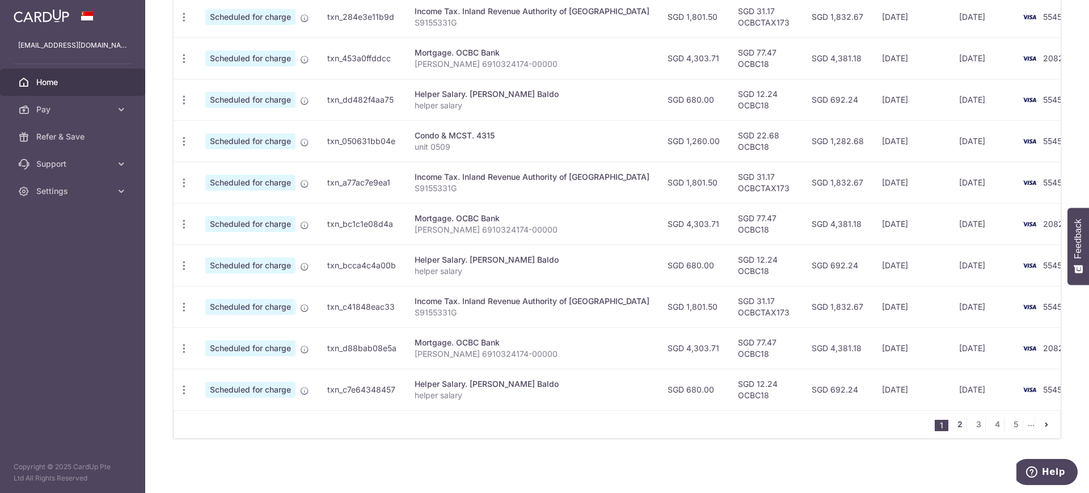
click at [952, 424] on link "2" at bounding box center [959, 424] width 14 height 14
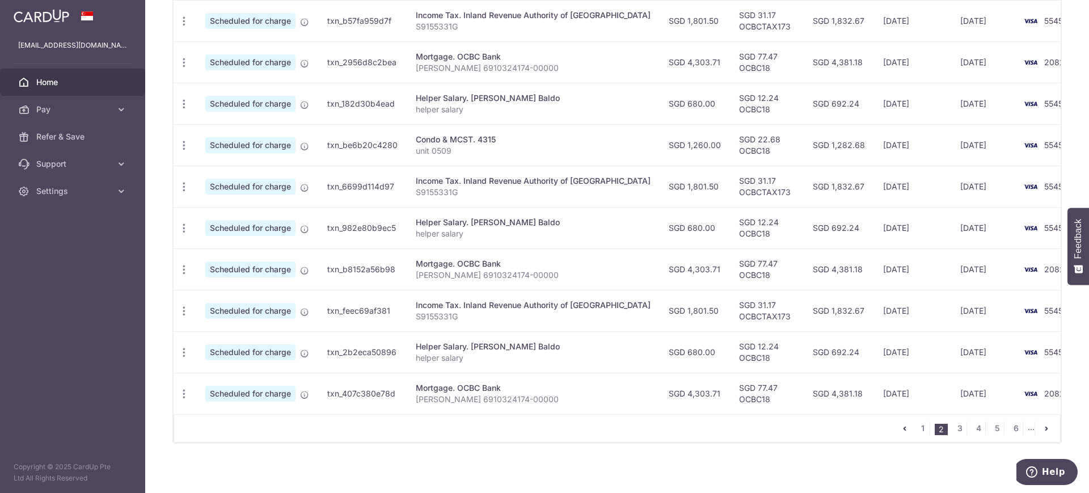
scroll to position [384, 0]
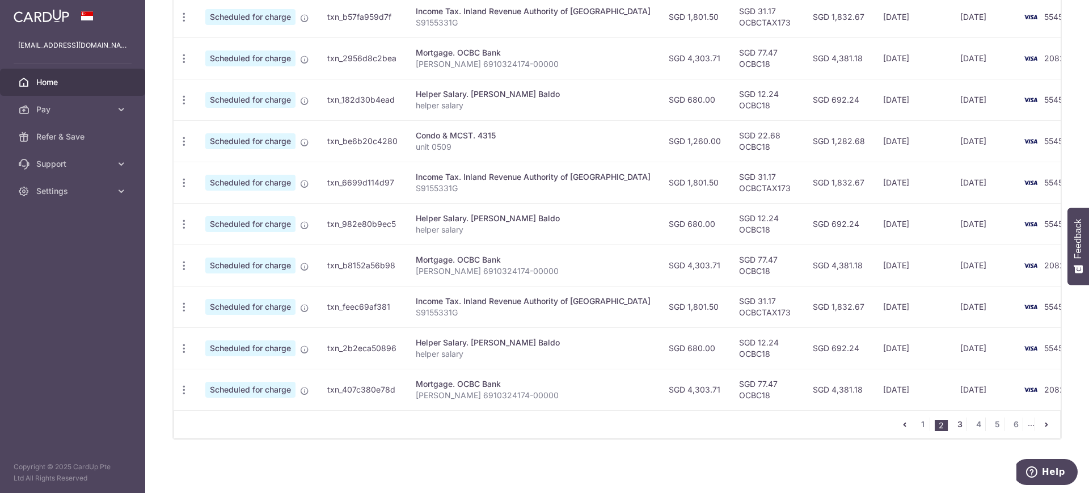
click at [952, 425] on link "3" at bounding box center [959, 424] width 14 height 14
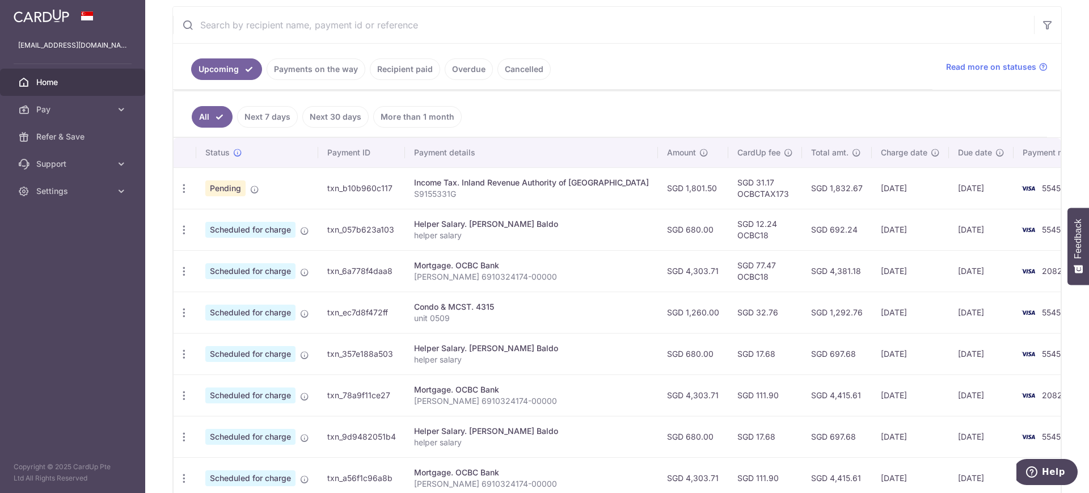
scroll to position [354, 0]
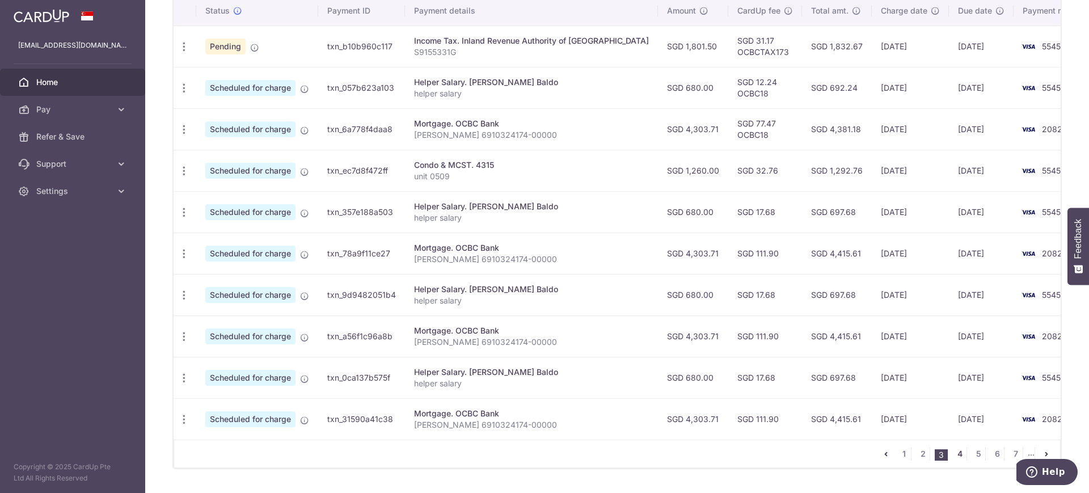
click at [954, 455] on link "4" at bounding box center [959, 454] width 14 height 14
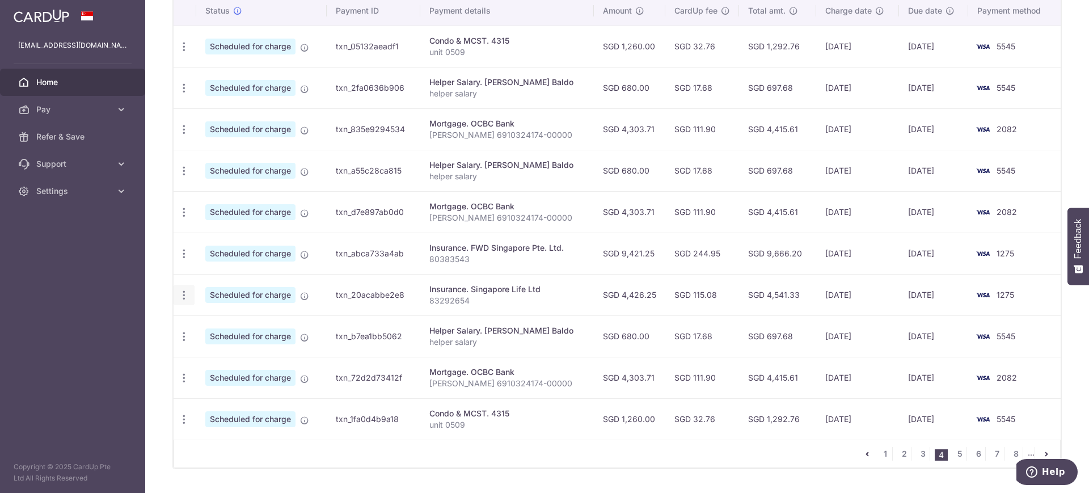
click at [176, 294] on div "Update payment Cancel payment" at bounding box center [183, 295] width 21 height 21
click at [182, 294] on icon "button" at bounding box center [184, 295] width 12 height 12
click at [246, 326] on span "Update payment" at bounding box center [244, 326] width 77 height 14
radio input "true"
type input "4,426.25"
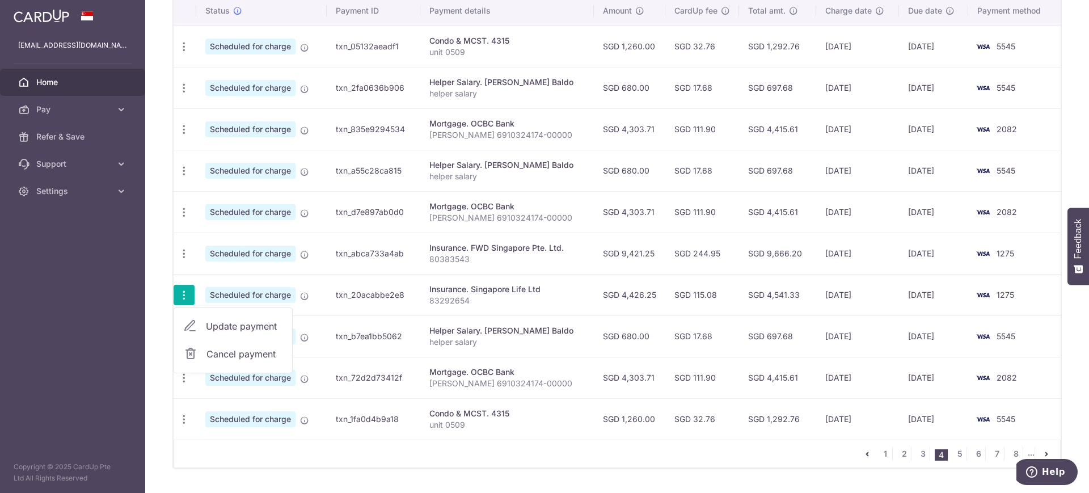
type input "09/09/2026"
type input "83292654"
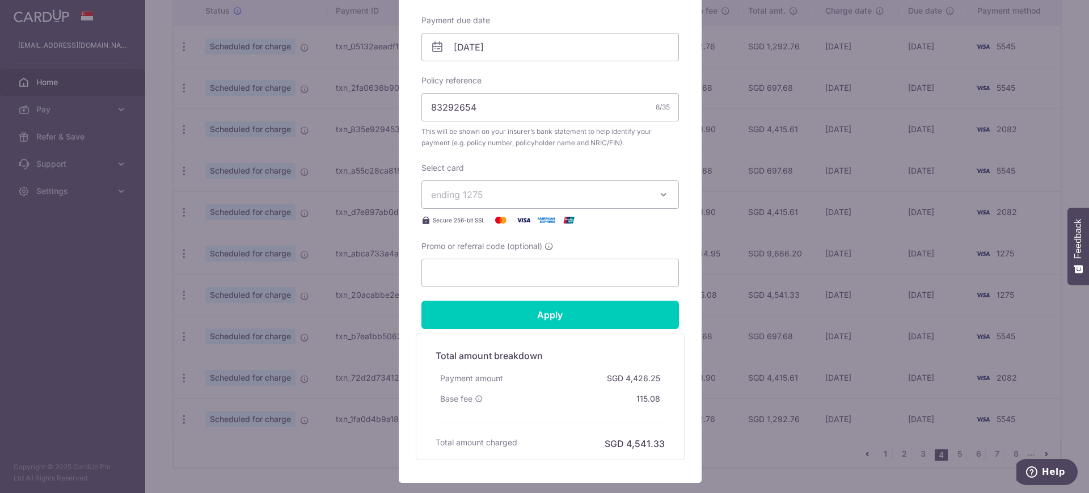
click at [589, 191] on span "ending 1275" at bounding box center [540, 195] width 218 height 14
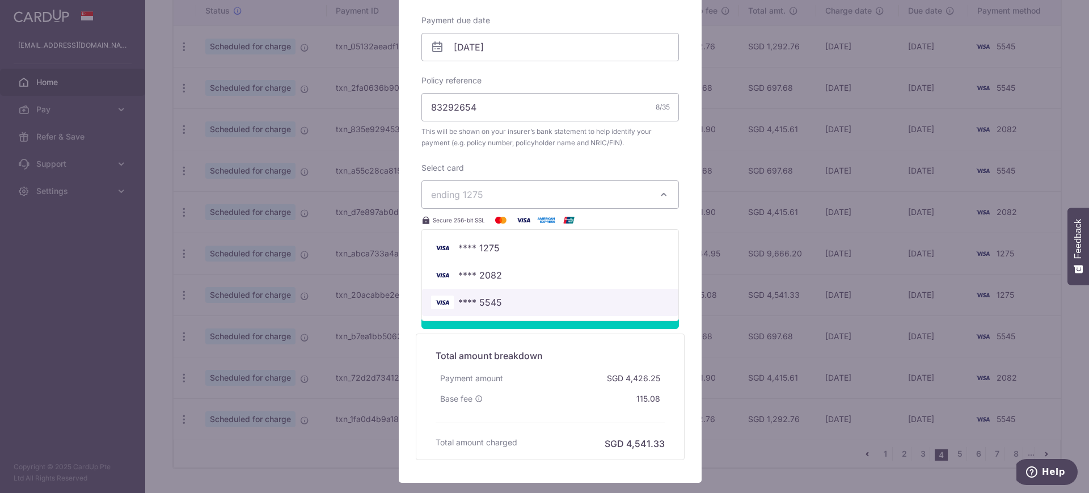
click at [486, 297] on span "**** 5545" at bounding box center [480, 302] width 44 height 14
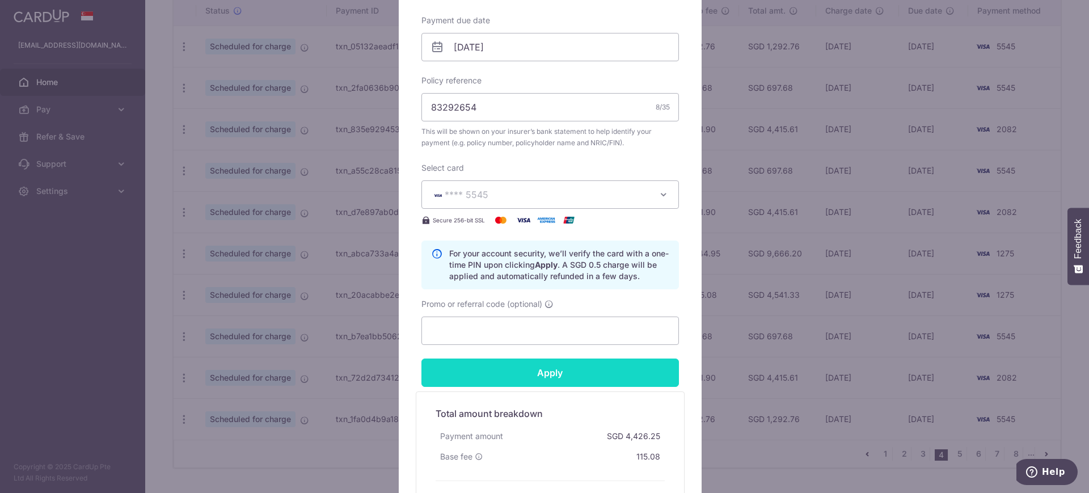
click at [547, 370] on input "Apply" at bounding box center [549, 372] width 257 height 28
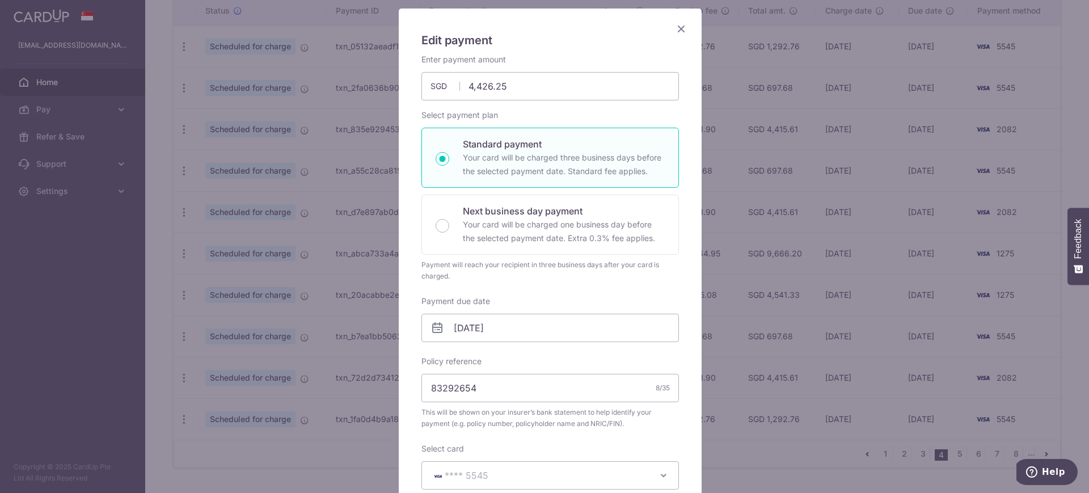
scroll to position [0, 0]
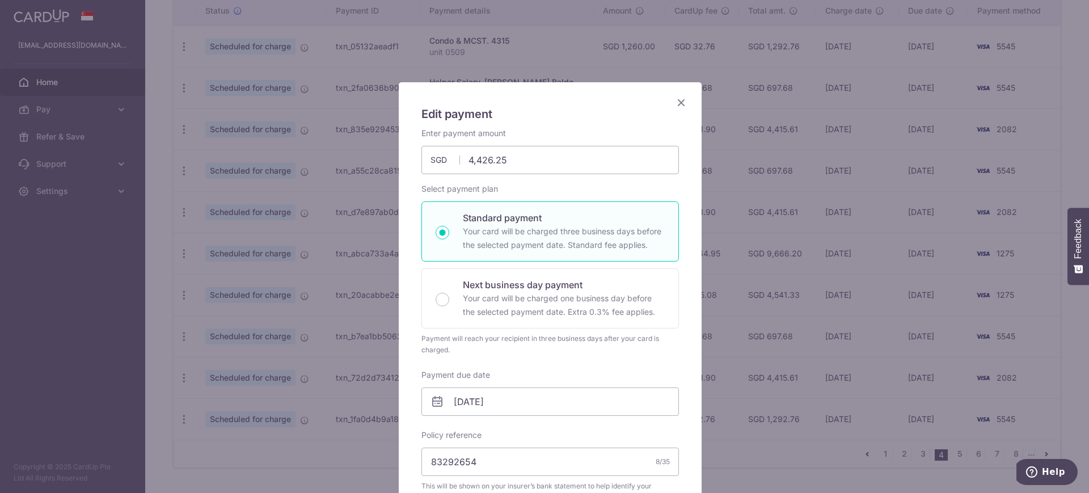
type input "Successfully Applied"
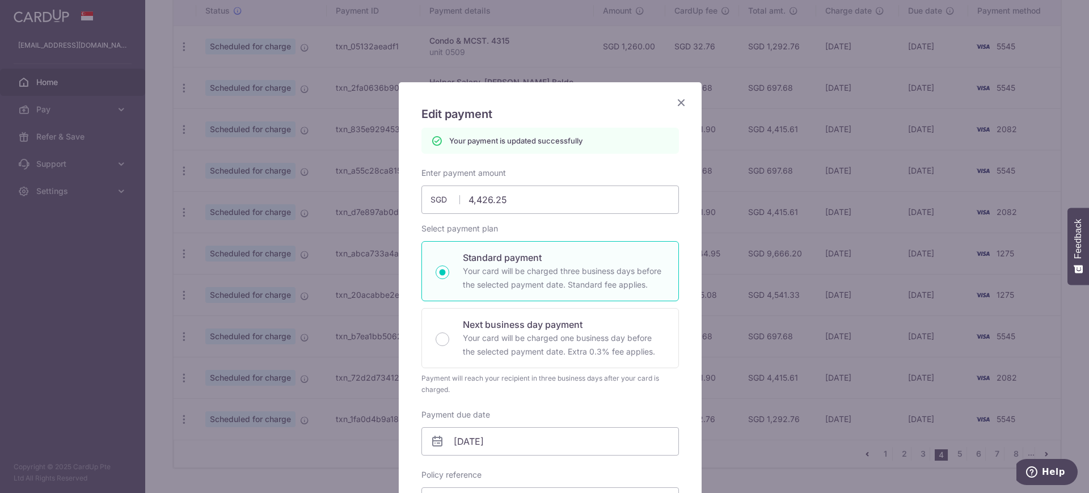
click at [676, 100] on icon "Close" at bounding box center [681, 102] width 14 height 14
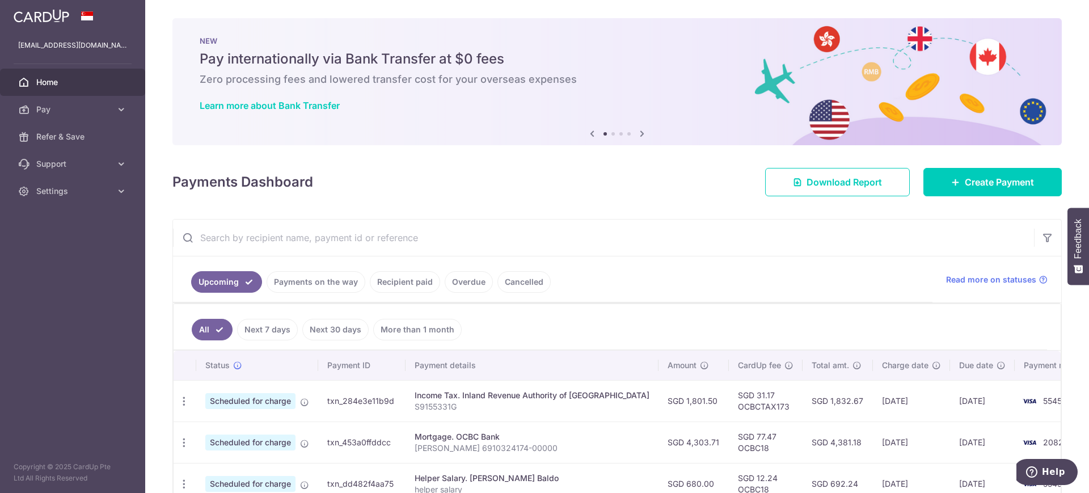
scroll to position [368, 0]
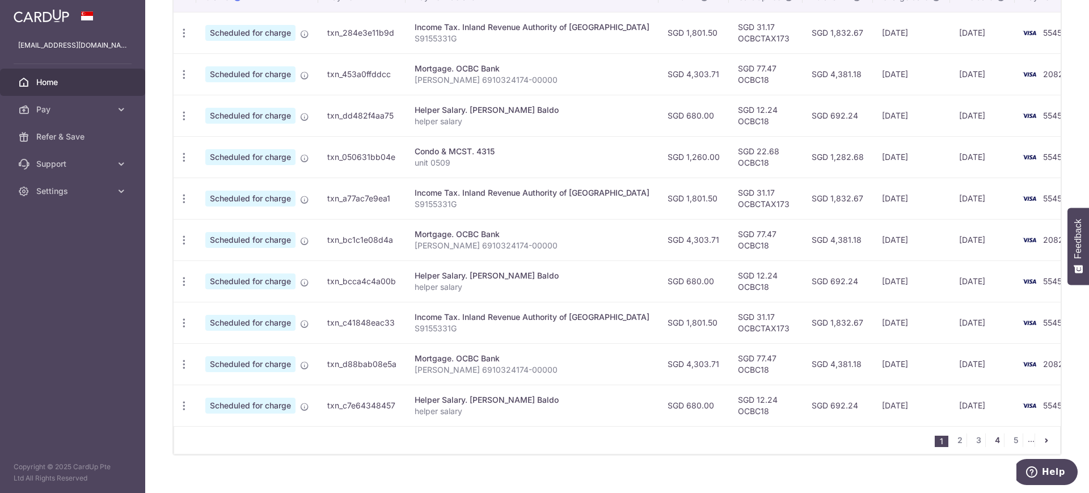
click at [990, 447] on link "4" at bounding box center [997, 440] width 14 height 14
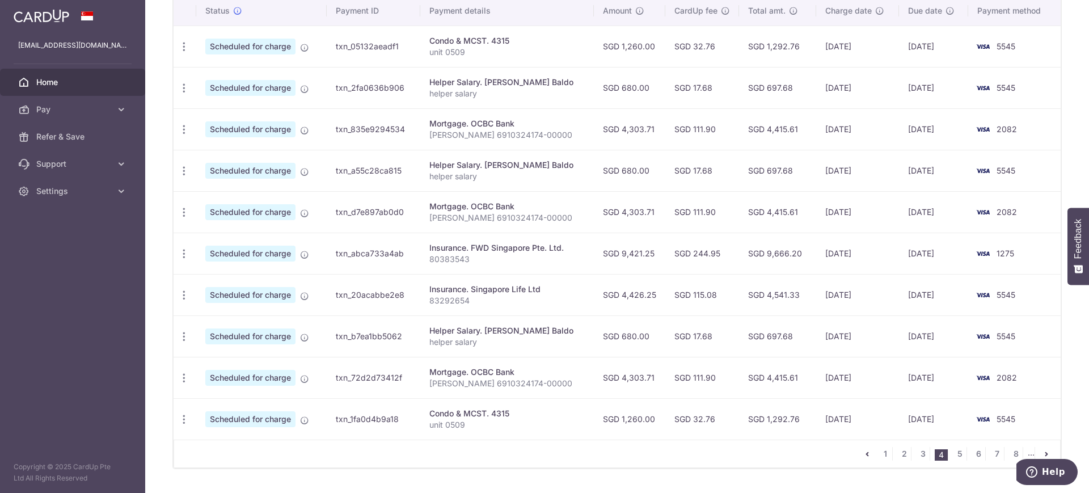
scroll to position [384, 0]
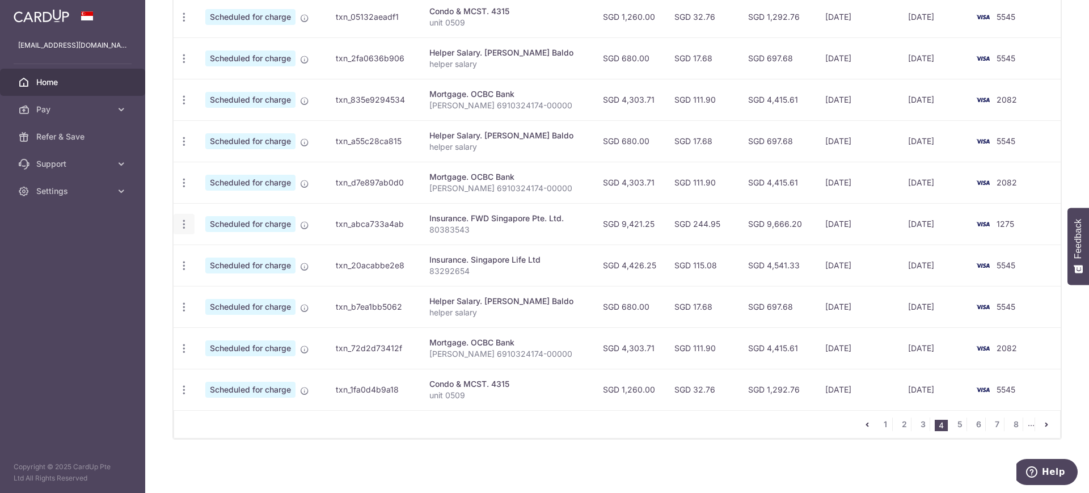
click at [183, 224] on icon "button" at bounding box center [184, 224] width 12 height 12
drag, startPoint x: 235, startPoint y: 254, endPoint x: 241, endPoint y: 252, distance: 6.5
click at [235, 254] on span "Update payment" at bounding box center [244, 255] width 77 height 14
radio input "true"
type input "9,421.25"
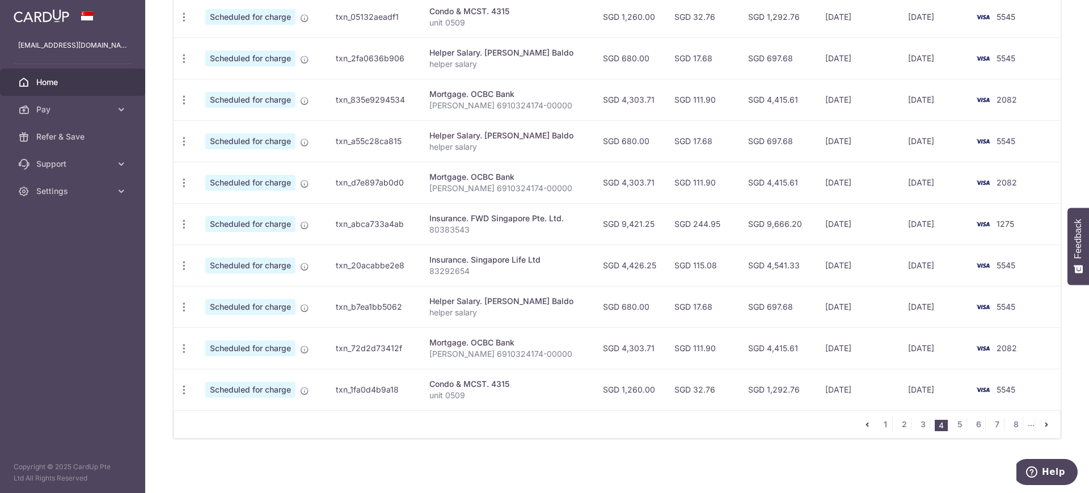
type input "[DATE]"
type input "80383543"
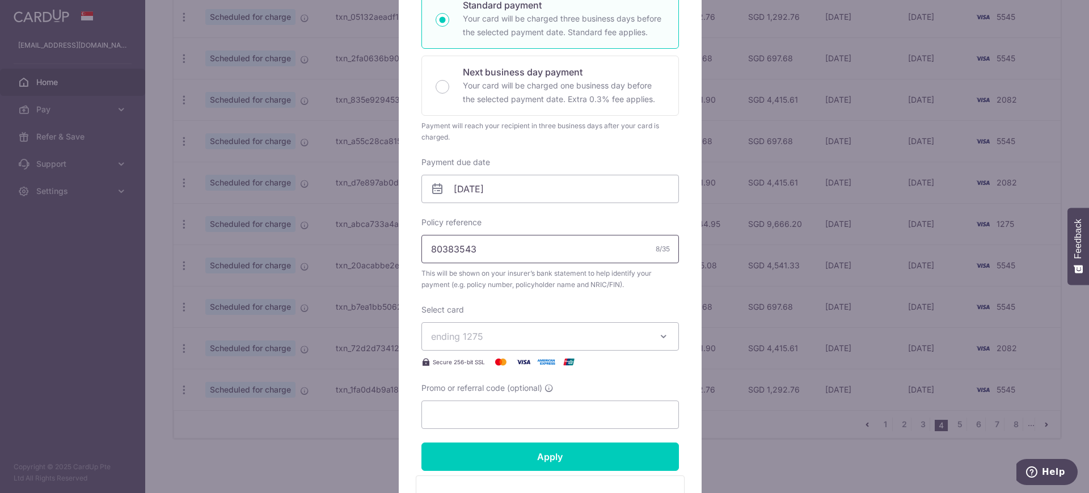
scroll to position [283, 0]
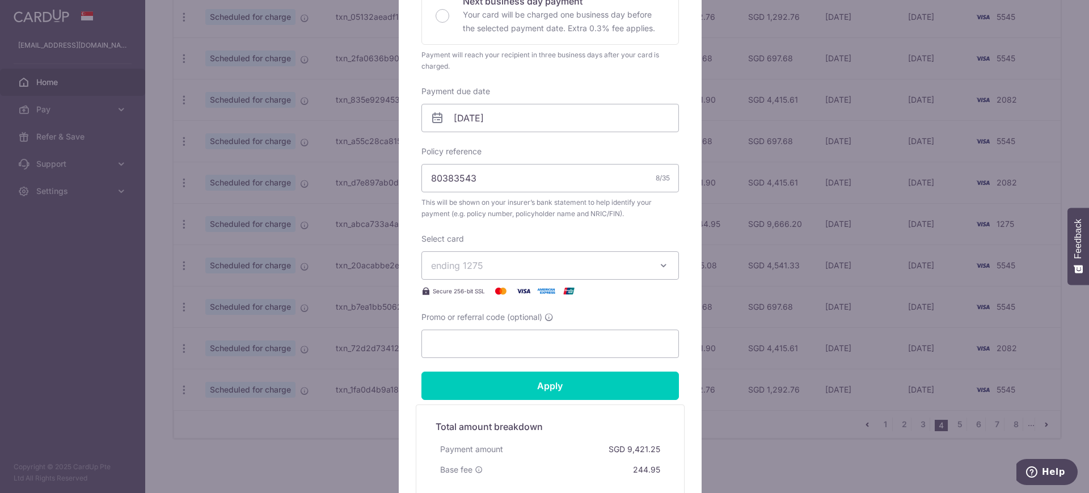
click at [547, 265] on span "ending 1275" at bounding box center [540, 266] width 218 height 14
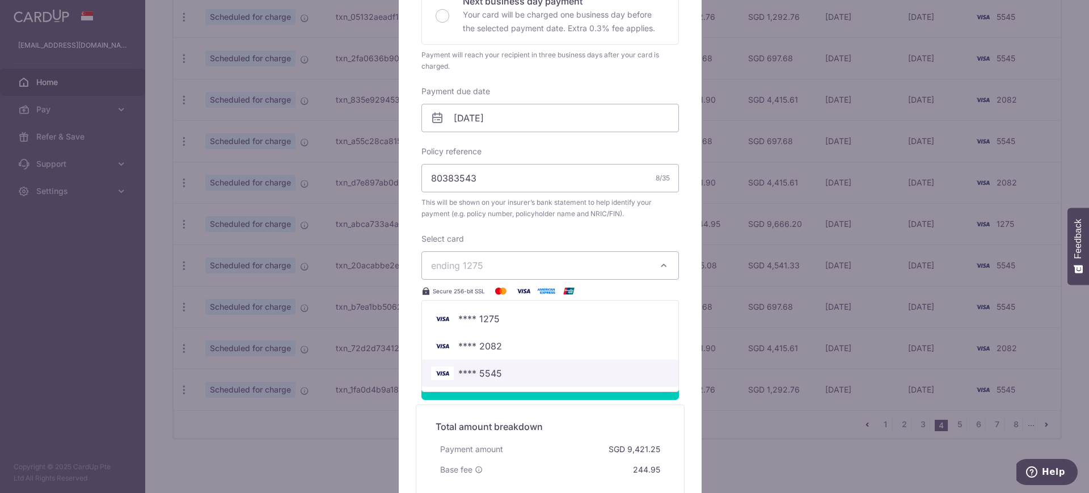
click at [489, 366] on span "**** 5545" at bounding box center [480, 373] width 44 height 14
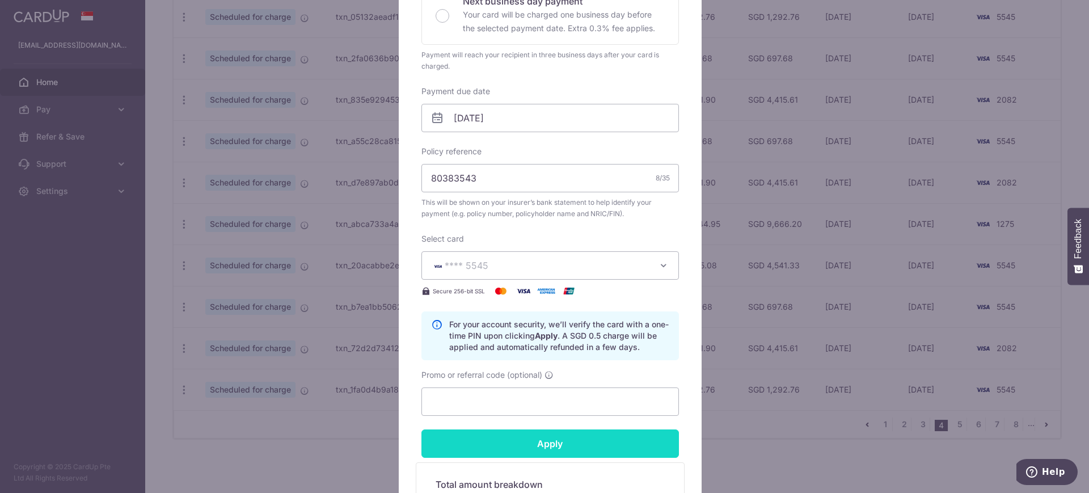
click at [573, 435] on input "Apply" at bounding box center [549, 443] width 257 height 28
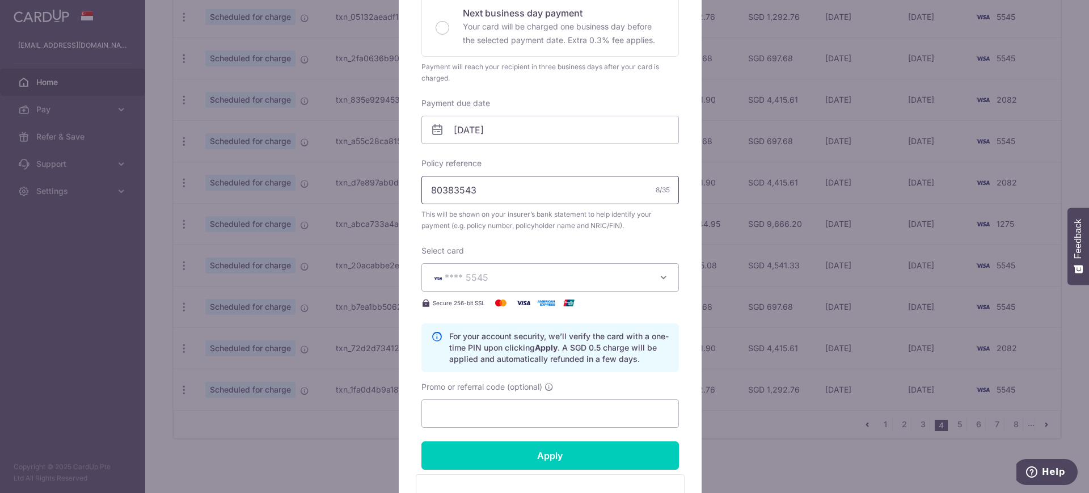
scroll to position [0, 0]
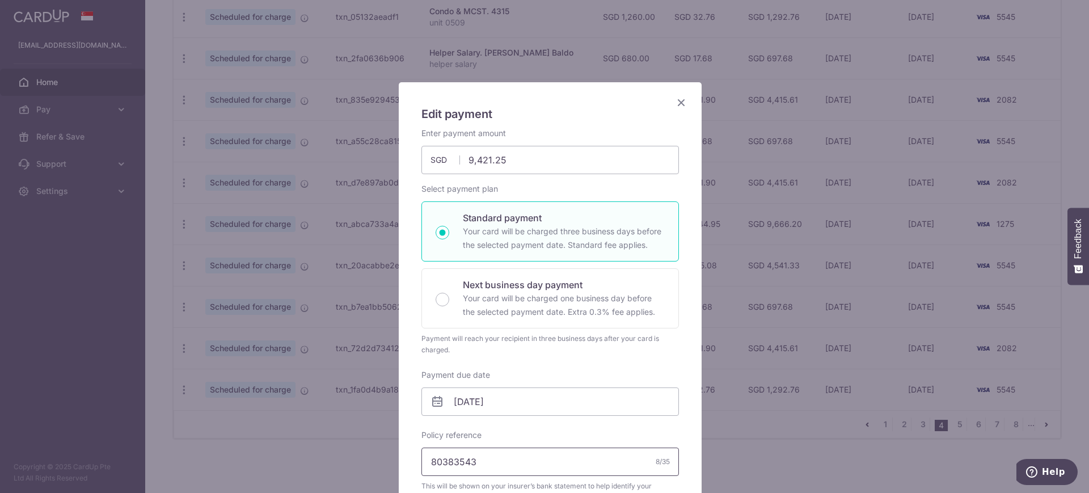
type input "Successfully Applied"
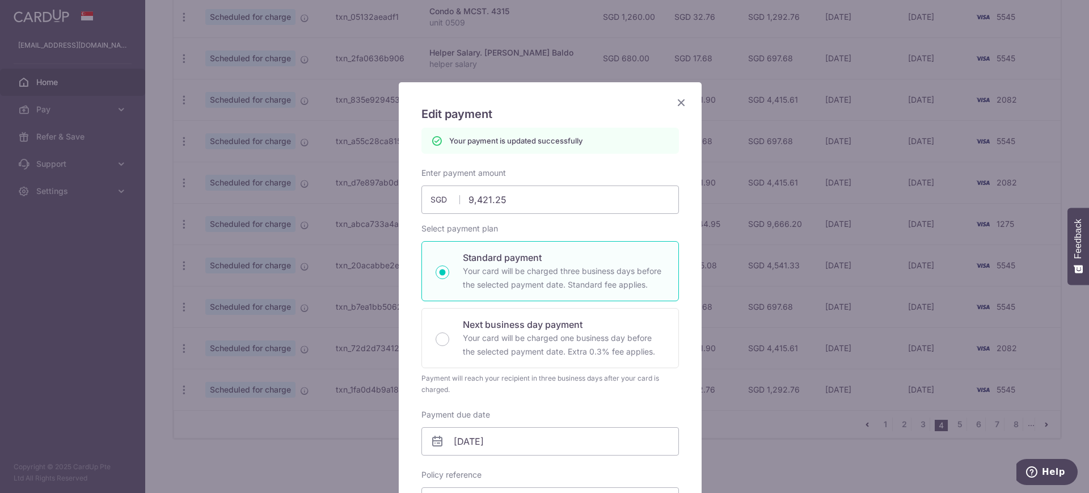
click at [677, 100] on icon "Close" at bounding box center [681, 102] width 14 height 14
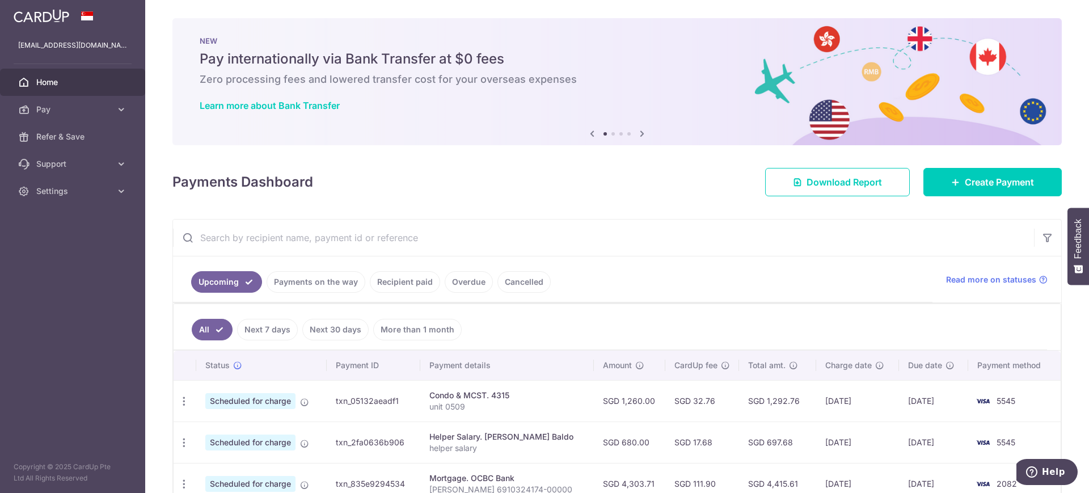
scroll to position [354, 0]
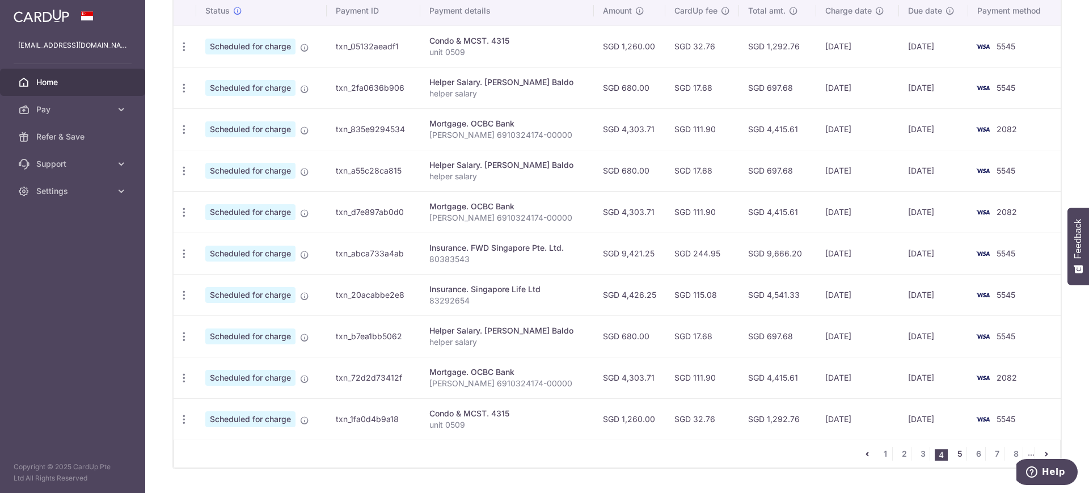
click at [952, 451] on link "5" at bounding box center [959, 454] width 14 height 14
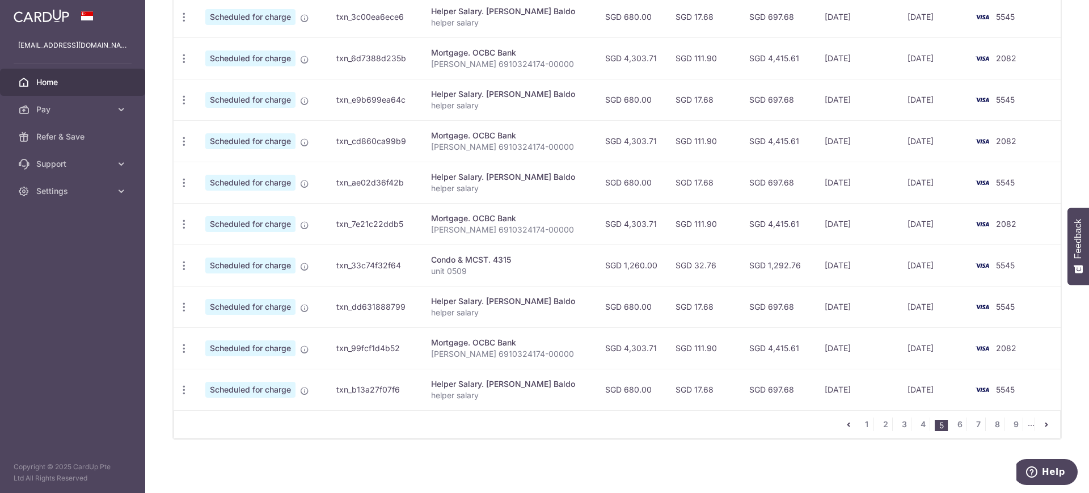
scroll to position [0, 0]
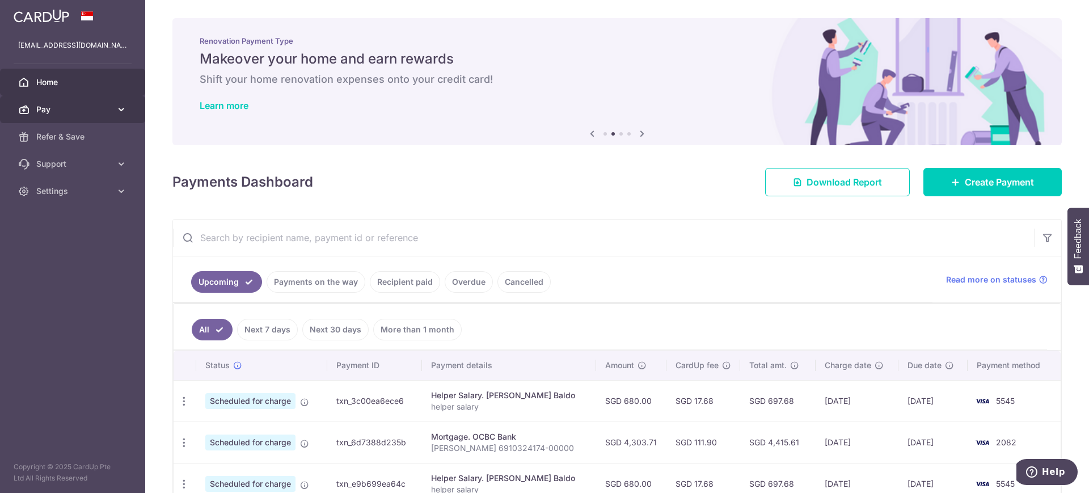
click at [60, 110] on span "Pay" at bounding box center [73, 109] width 75 height 11
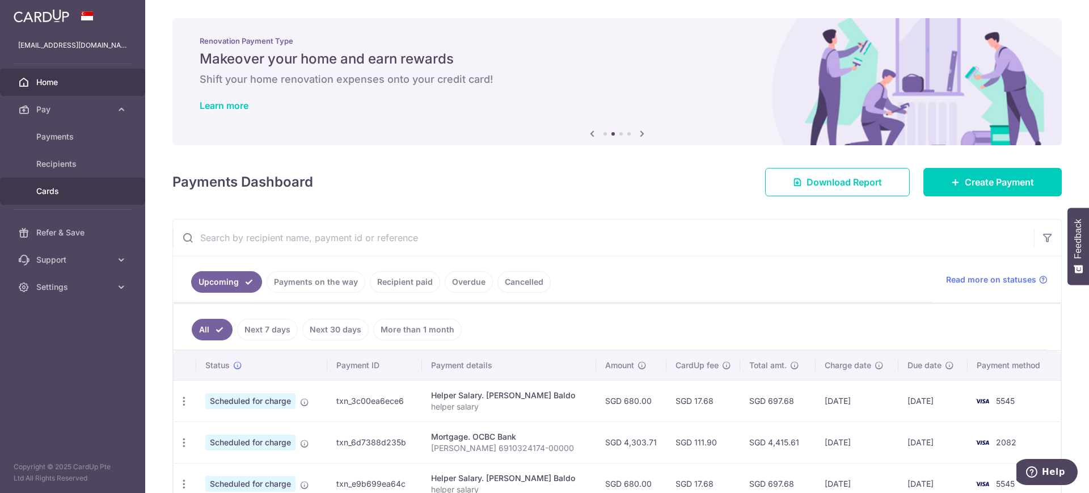
click at [58, 190] on span "Cards" at bounding box center [73, 190] width 75 height 11
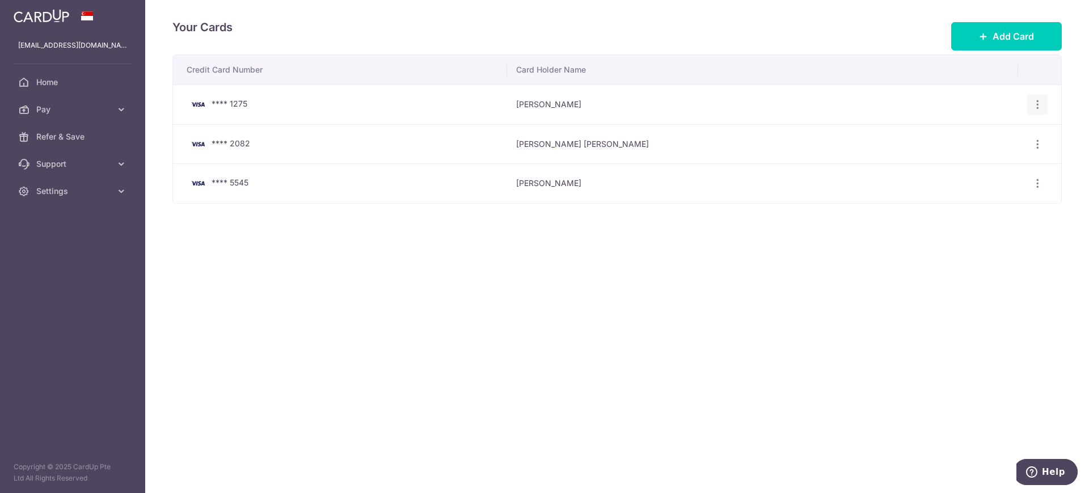
click at [1036, 105] on icon "button" at bounding box center [1037, 105] width 12 height 12
click at [979, 162] on span "Delete" at bounding box center [998, 163] width 77 height 14
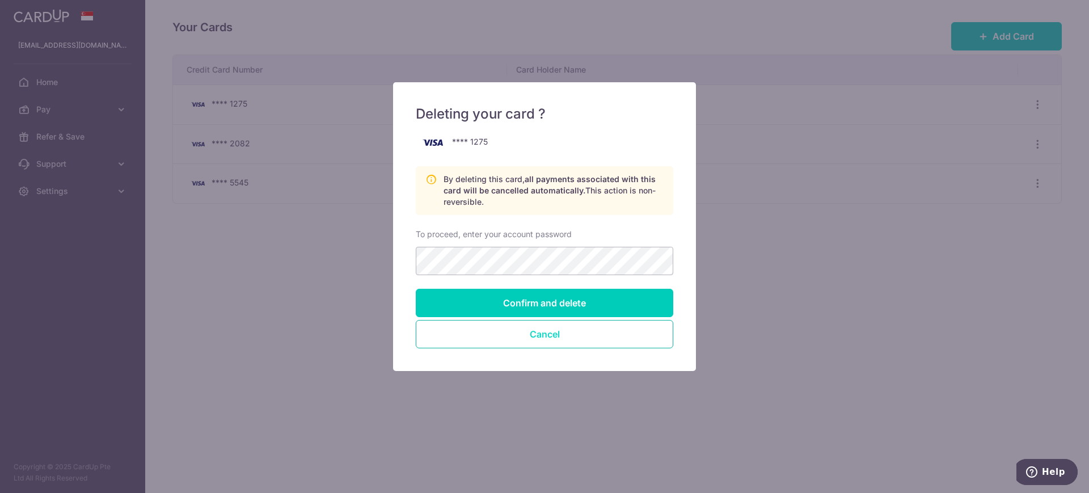
click at [611, 334] on button "Cancel" at bounding box center [544, 334] width 257 height 28
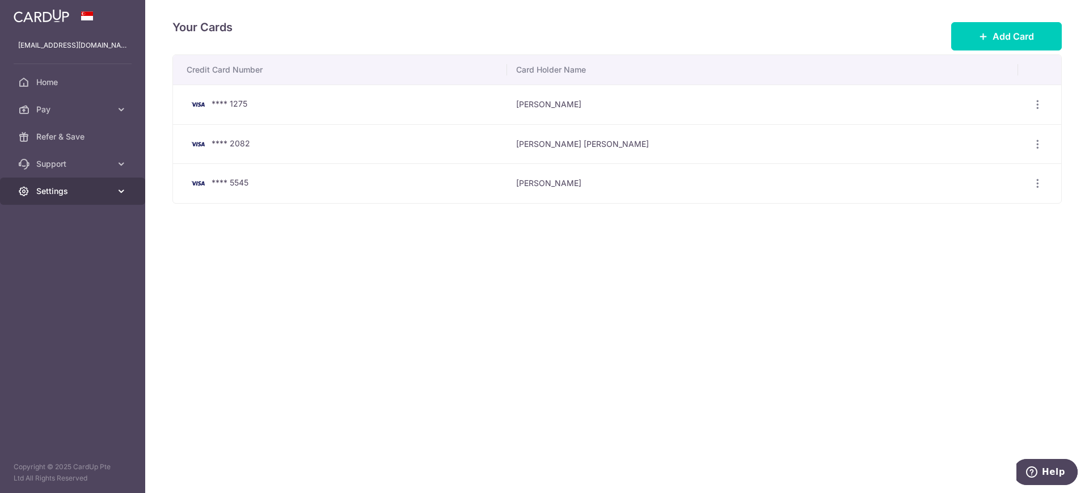
click at [63, 196] on span "Settings" at bounding box center [73, 190] width 75 height 11
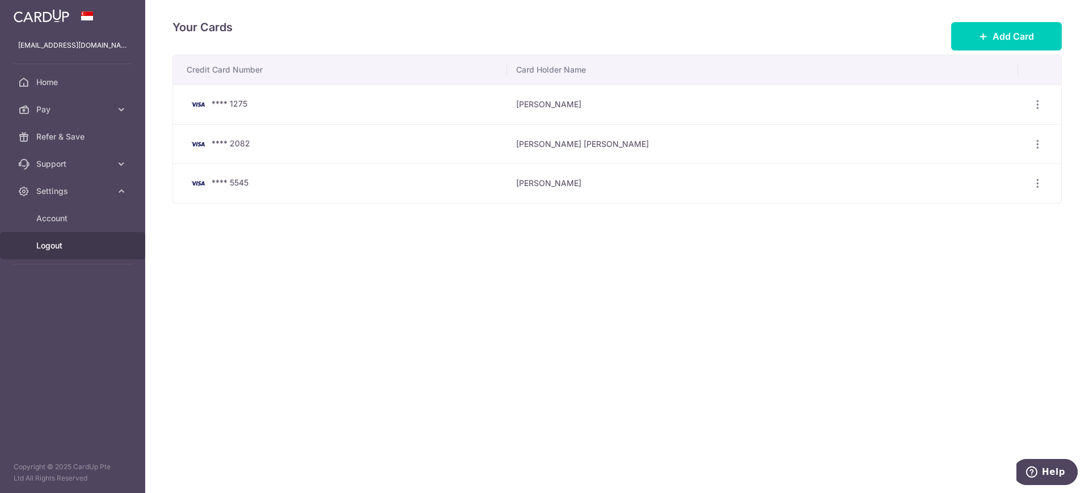
click at [45, 244] on span "Logout" at bounding box center [73, 245] width 75 height 11
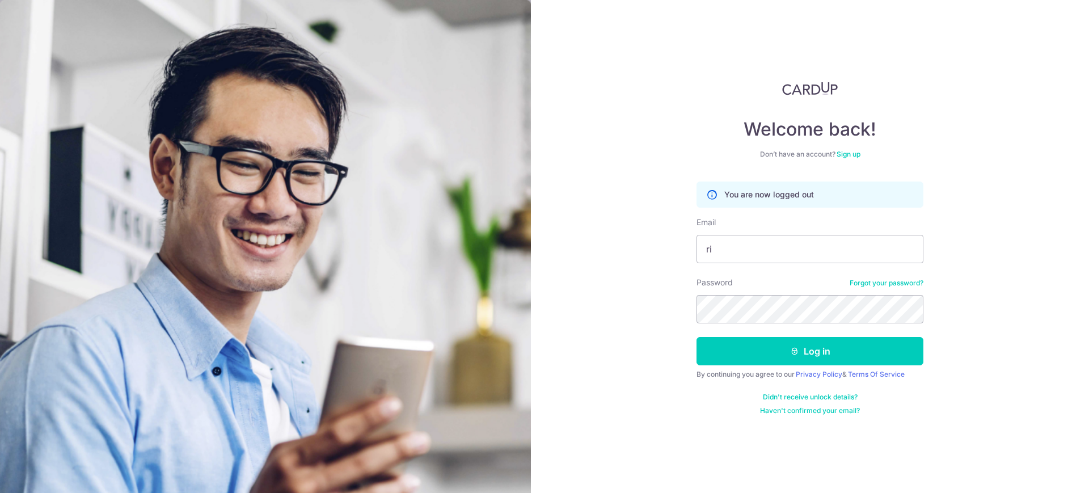
type input "r"
type input "[EMAIL_ADDRESS][DOMAIN_NAME]"
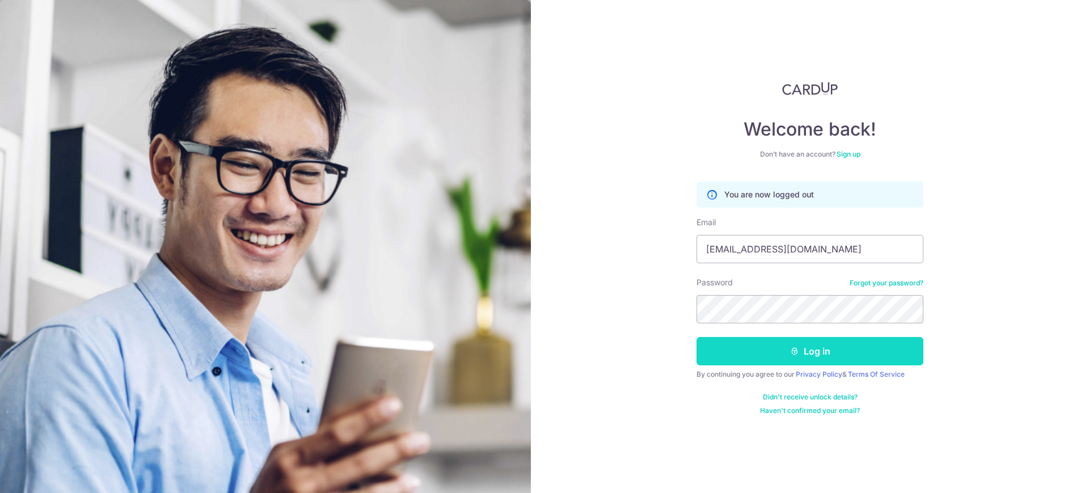
click at [833, 352] on button "Log in" at bounding box center [809, 351] width 227 height 28
